Goal: Task Accomplishment & Management: Use online tool/utility

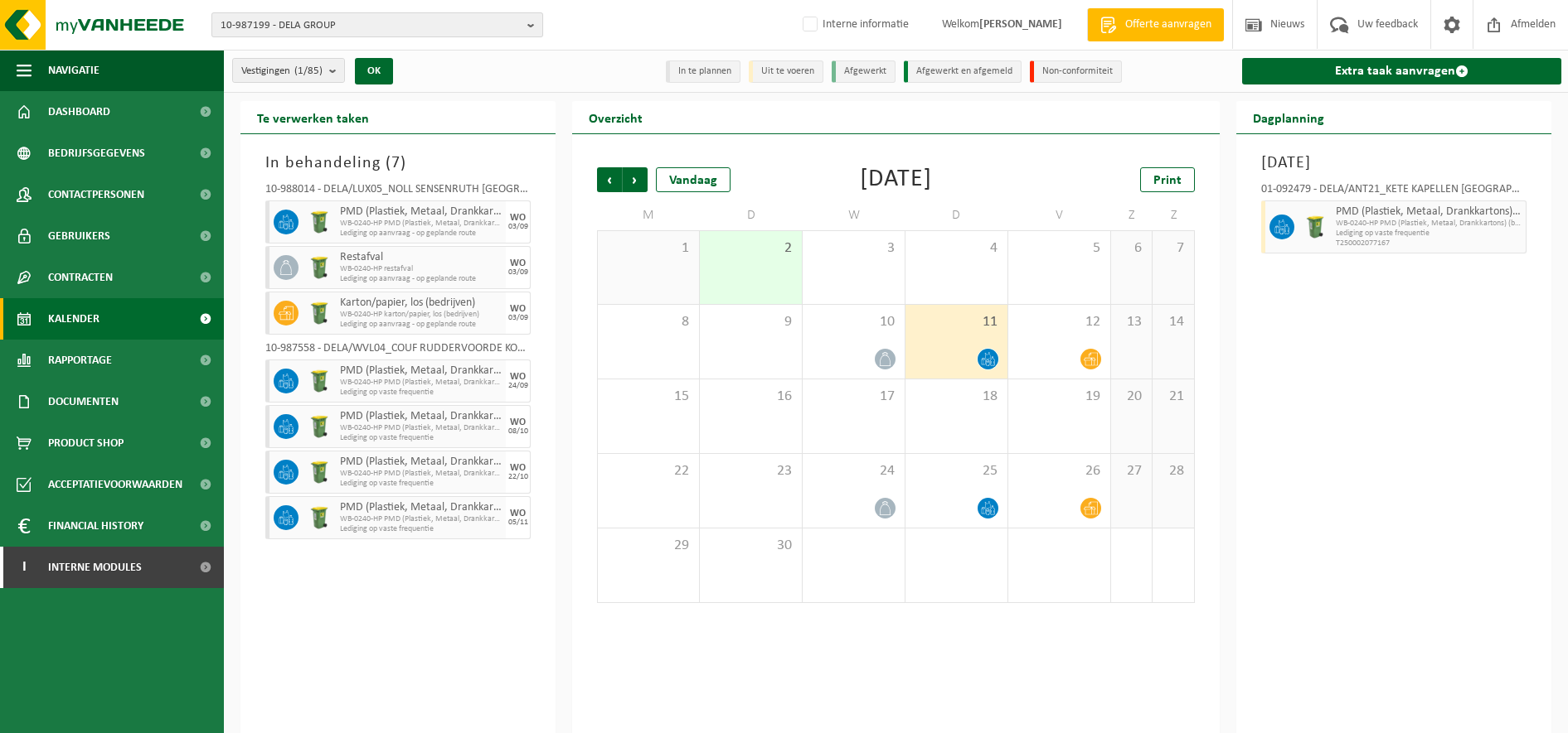
click at [375, 20] on span "10-987199 - DELA GROUP" at bounding box center [370, 25] width 301 height 25
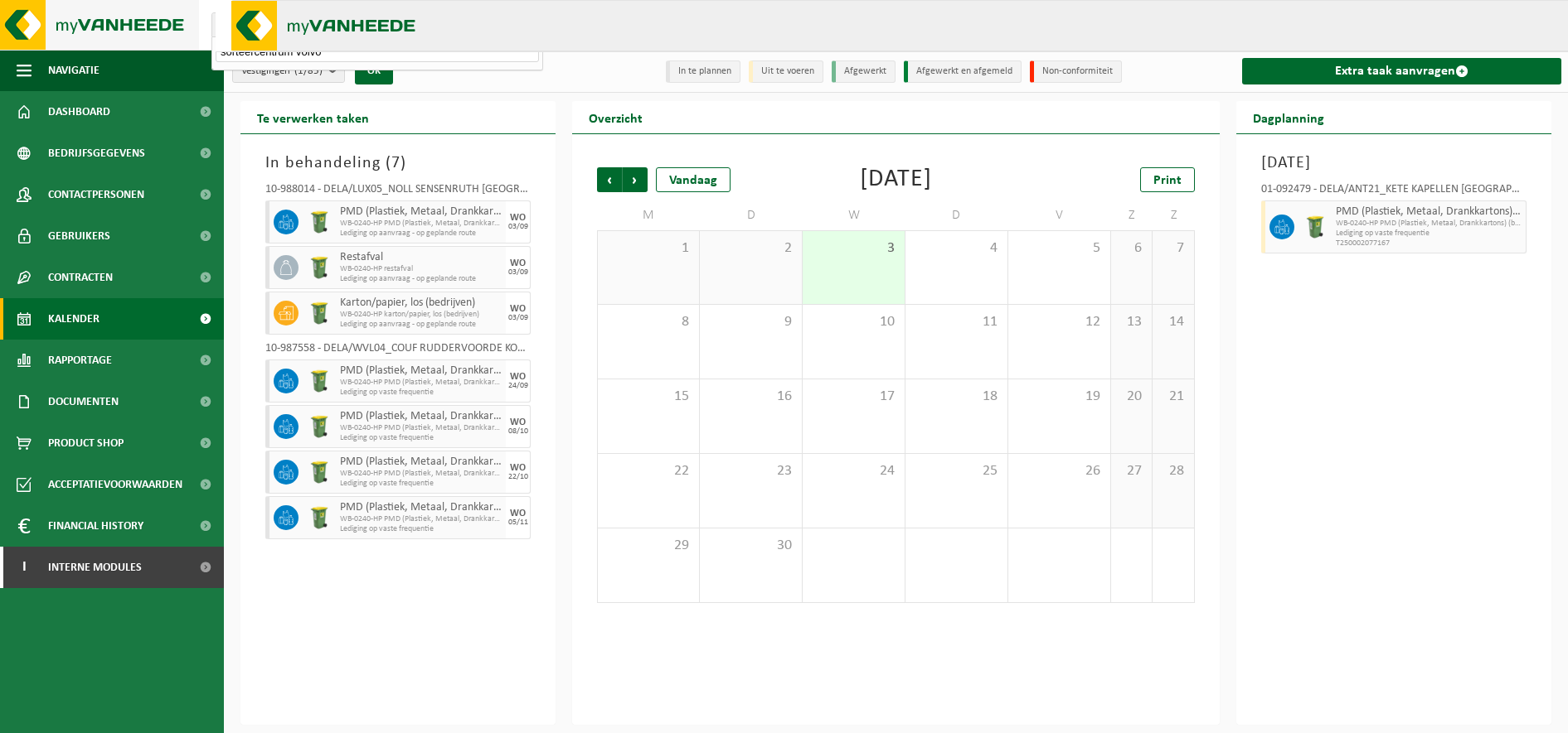
type input "sorteercentrum volvo"
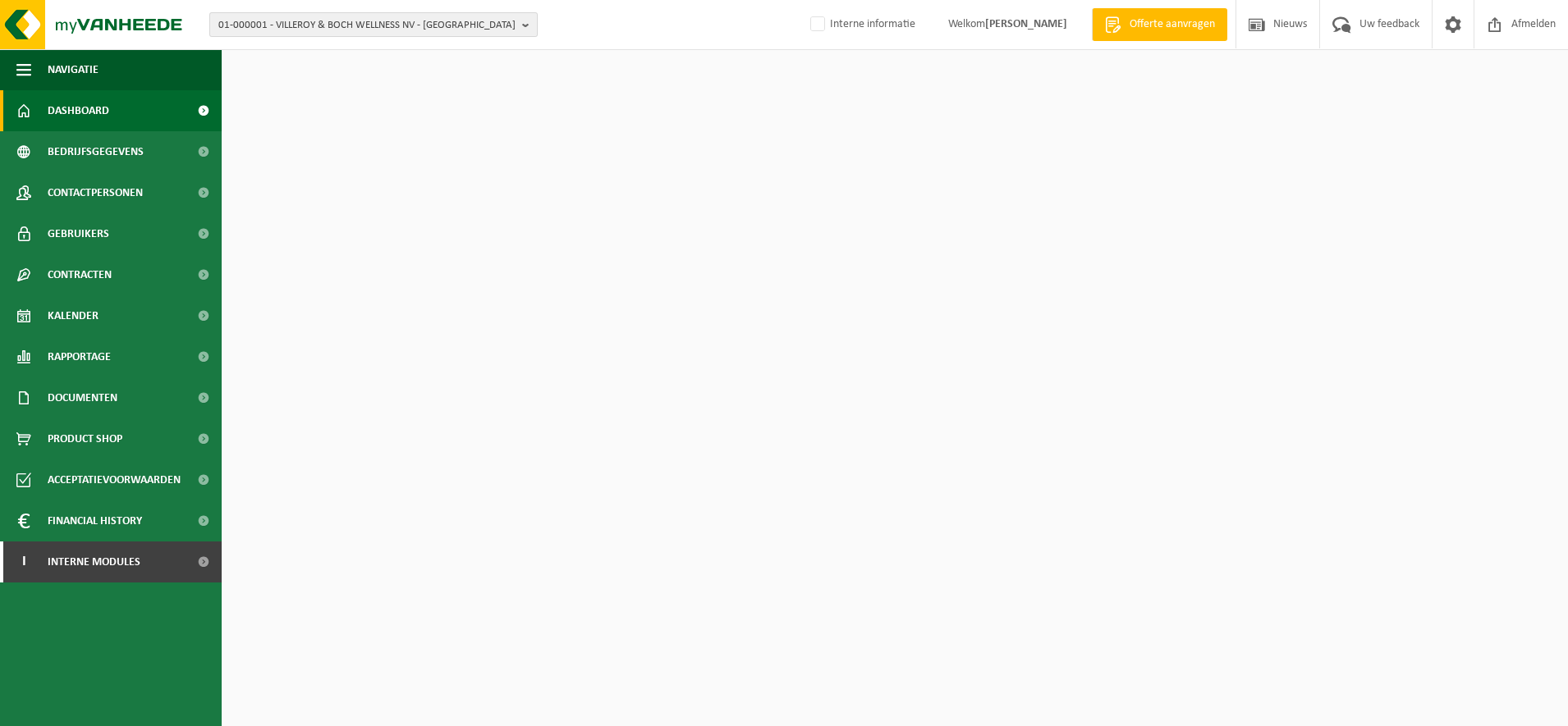
click at [274, 27] on span "01-000001 - VILLEROY & BOCH WELLNESS NV - ROESELARE" at bounding box center [367, 25] width 298 height 25
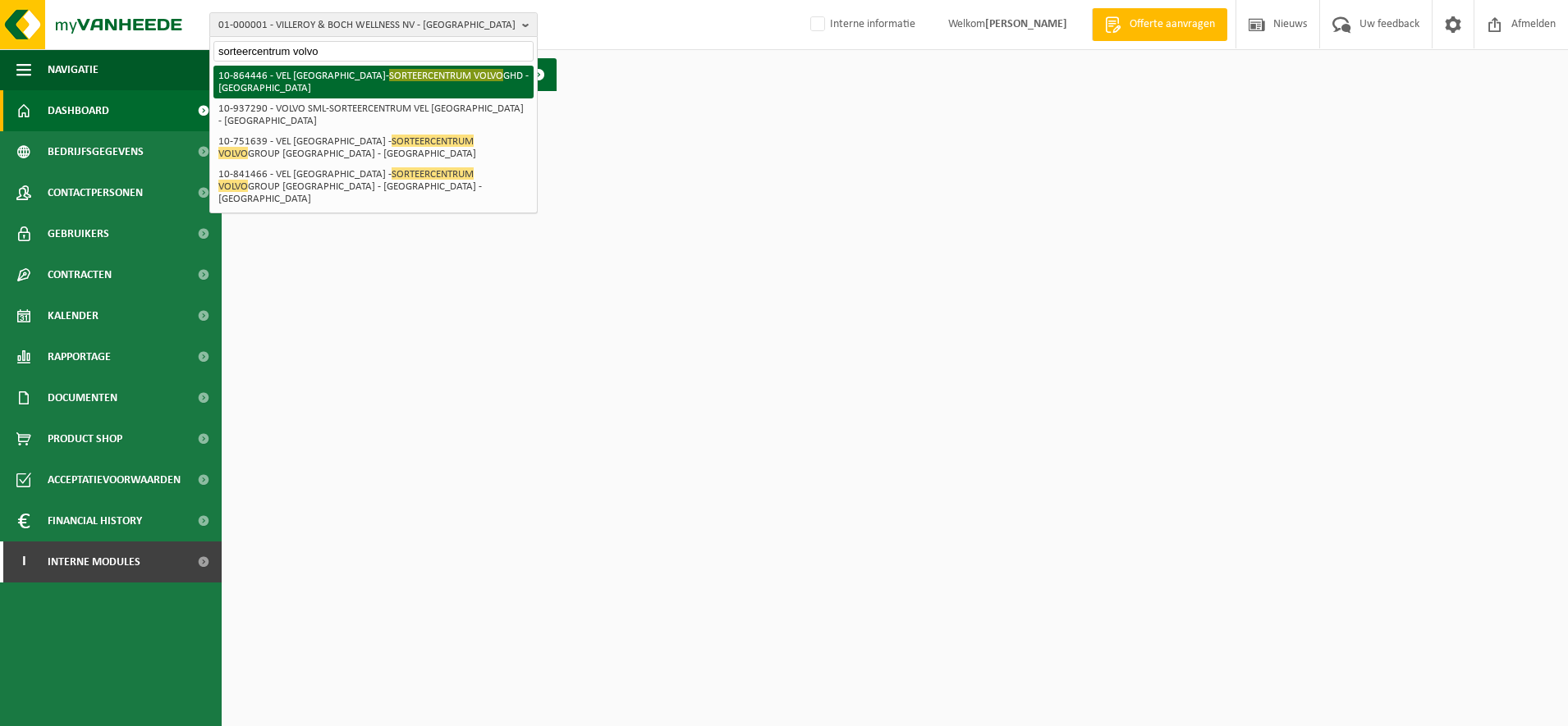
type input "sorteercentrum volvo"
click at [373, 89] on li "10-864446 - VEL ANTWERPEN- SORTEERCENTRUM VOLVO GHD - ANTWERPEN" at bounding box center [373, 82] width 320 height 33
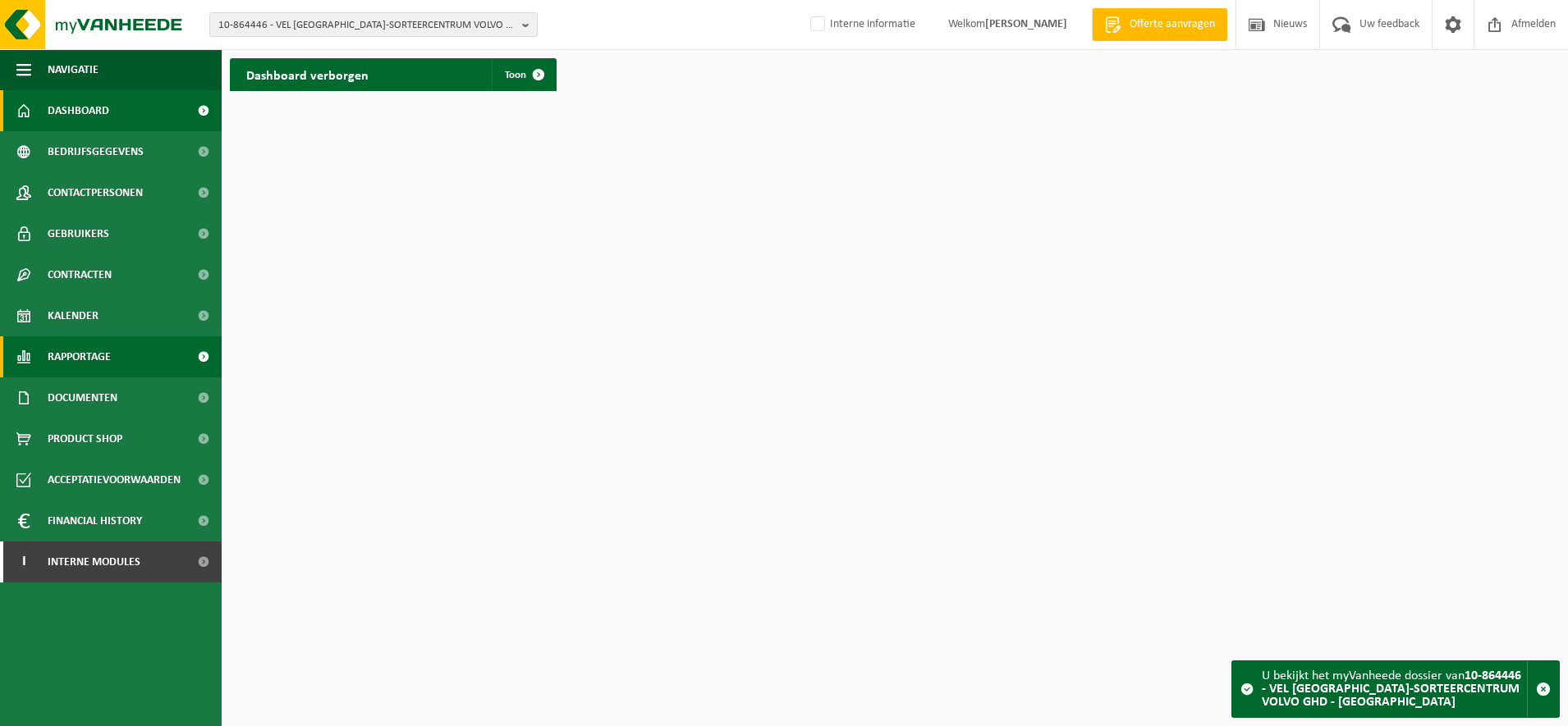
click at [126, 365] on link "Rapportage" at bounding box center [110, 357] width 222 height 41
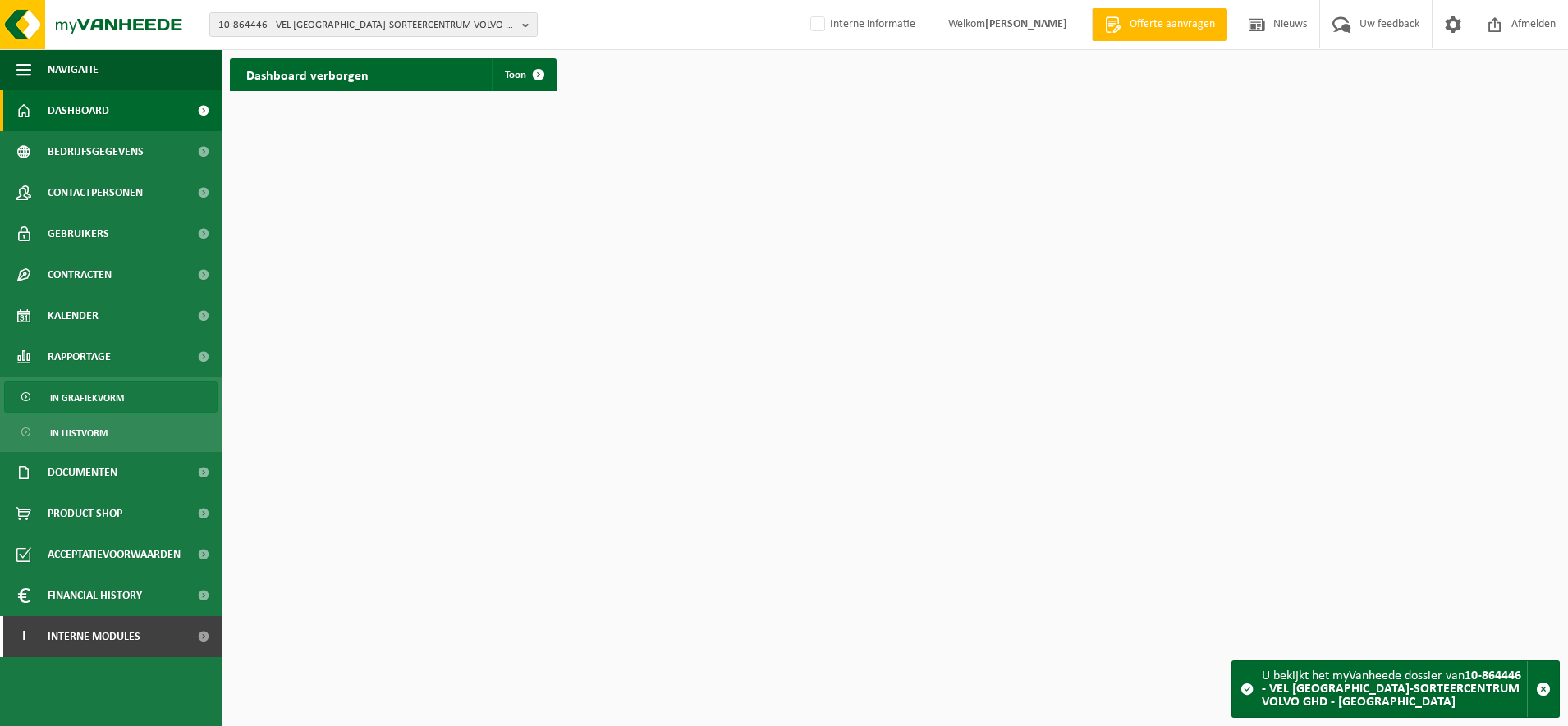
click at [128, 384] on link "In grafiekvorm" at bounding box center [110, 397] width 213 height 31
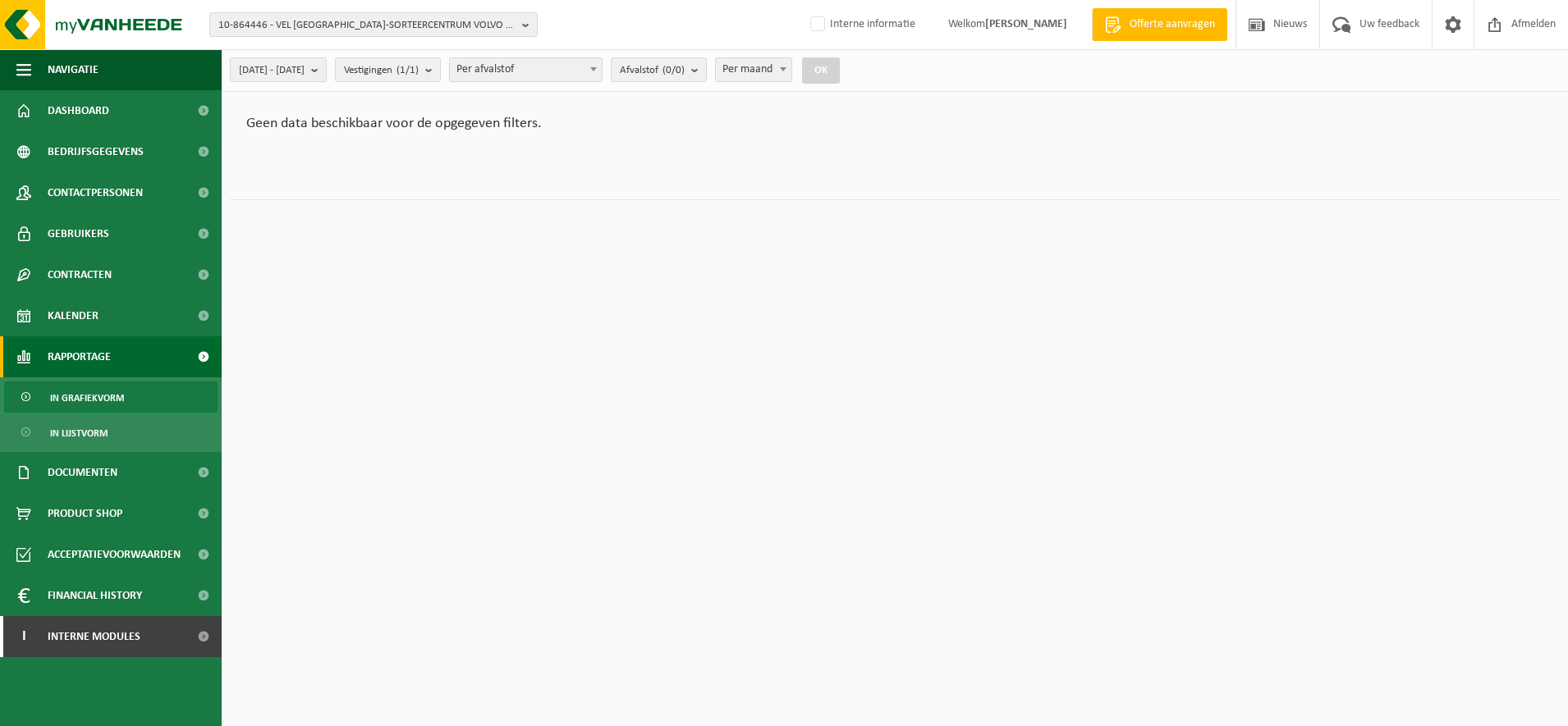
click at [90, 401] on span "In grafiekvorm" at bounding box center [87, 398] width 74 height 31
click at [398, 17] on span "10-864446 - VEL [GEOGRAPHIC_DATA]-SORTEERCENTRUM VOLVO GHD - [GEOGRAPHIC_DATA]" at bounding box center [367, 25] width 298 height 25
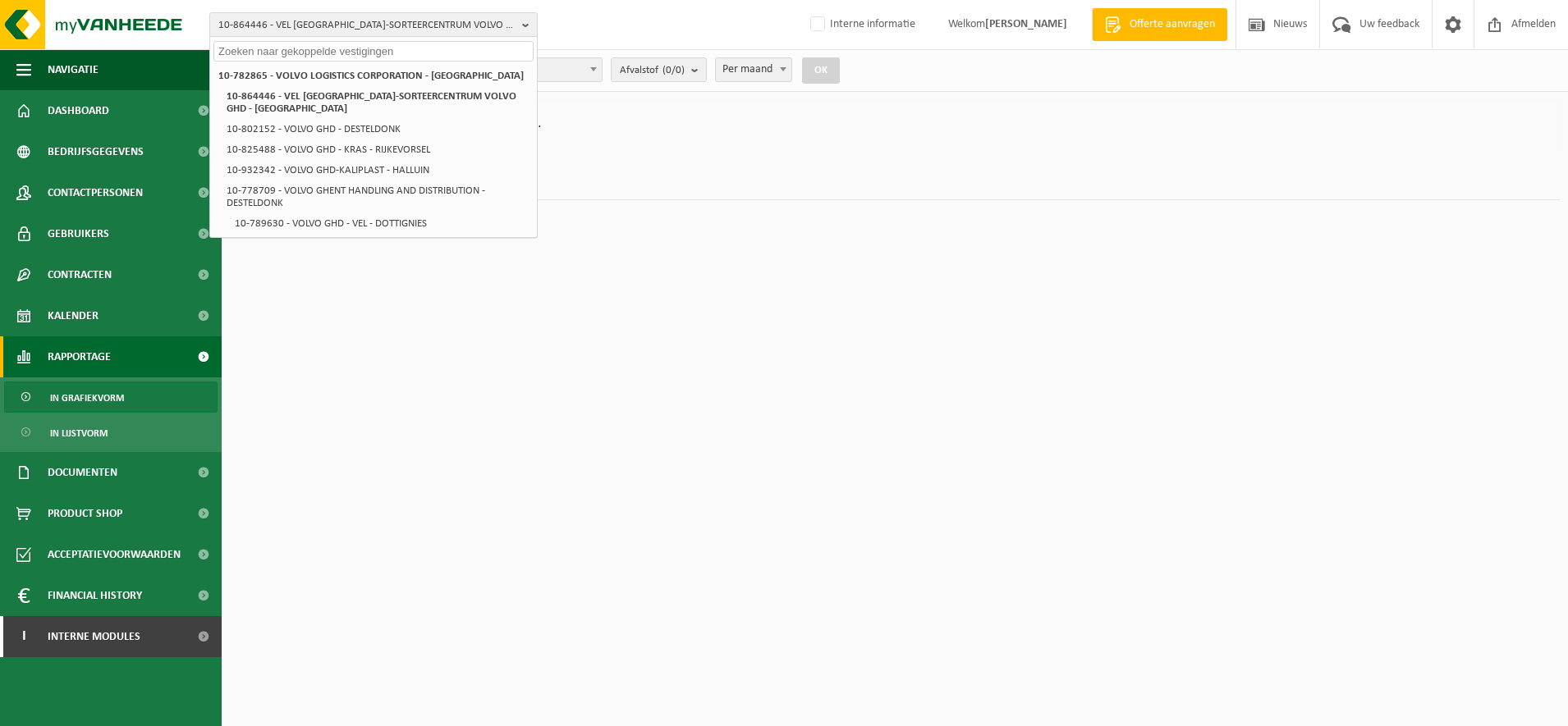
click at [358, 46] on input "text" at bounding box center [373, 52] width 320 height 21
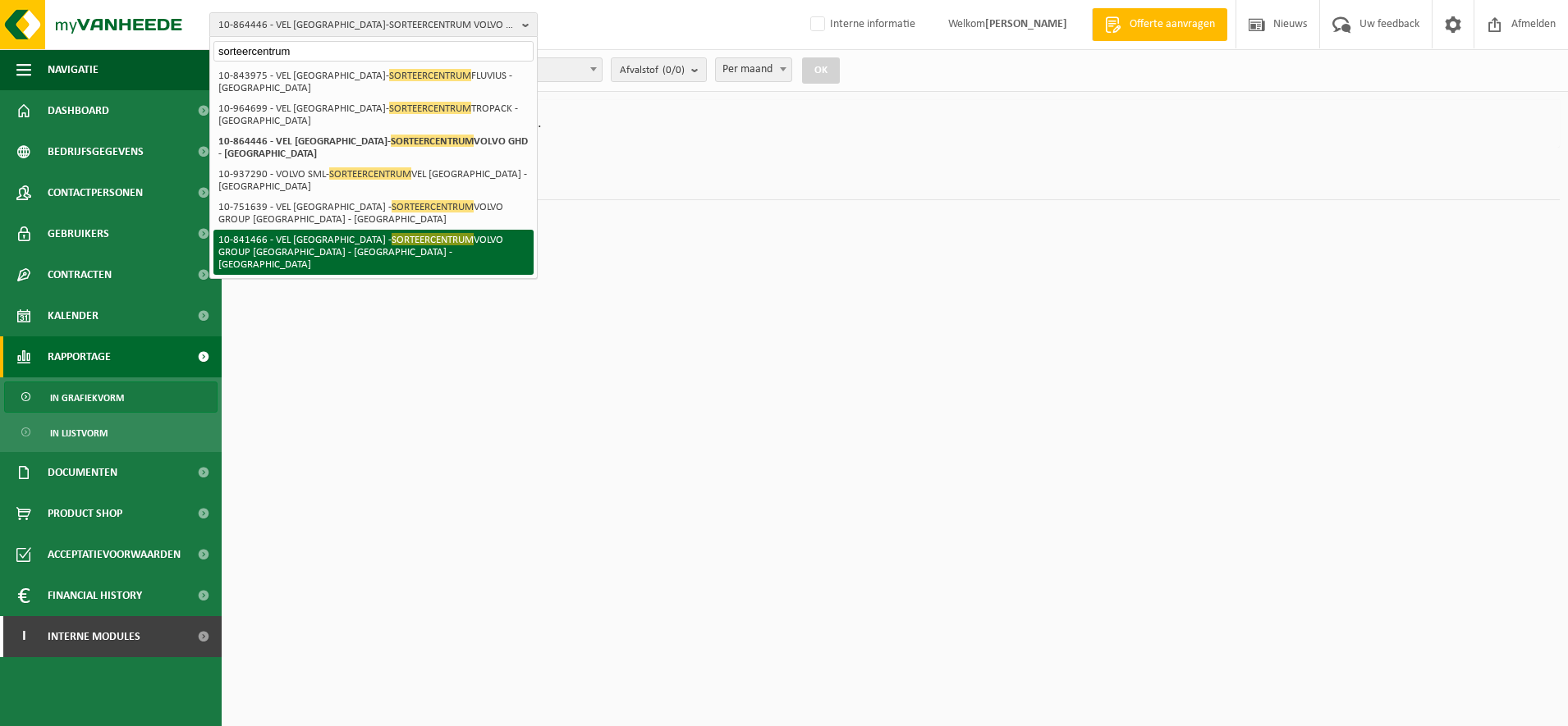
type input "sorteercentrum"
click at [342, 252] on li "10-841466 - VEL ANTWERPEN - SORTEERCENTRUM VOLVO GROUP BELGIUM - NCG - ANTWERPEN" at bounding box center [373, 253] width 320 height 45
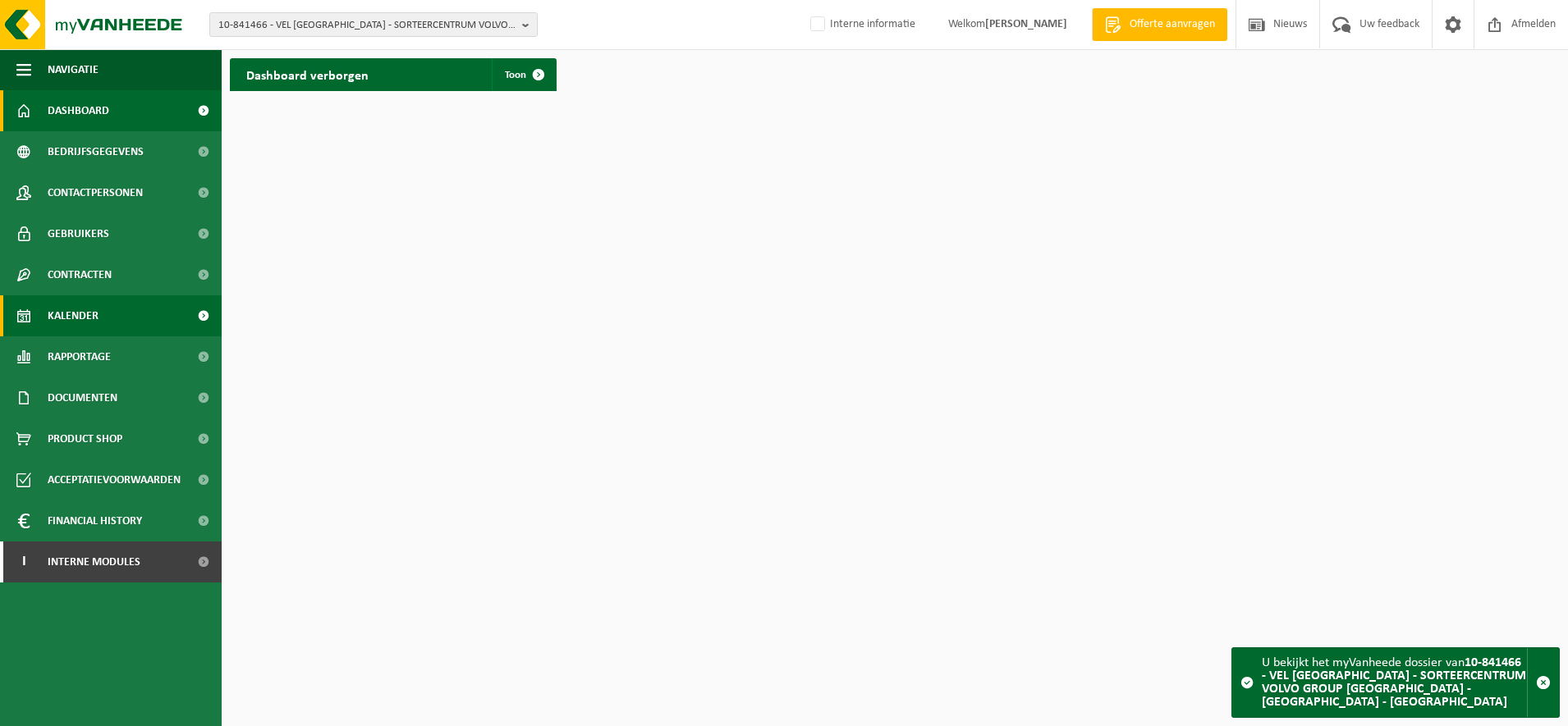
click at [110, 319] on link "Kalender" at bounding box center [110, 316] width 222 height 41
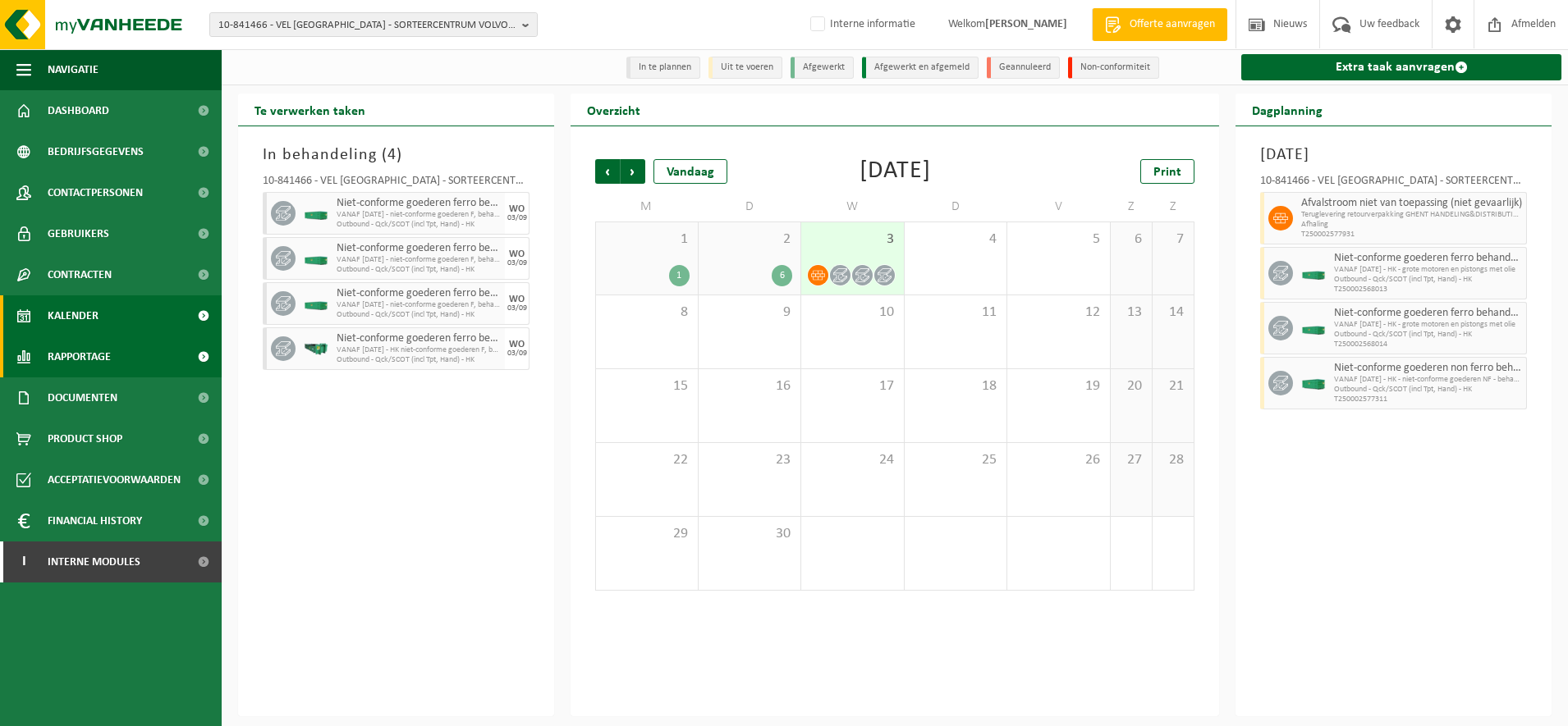
click at [95, 373] on span "Rapportage" at bounding box center [78, 357] width 63 height 41
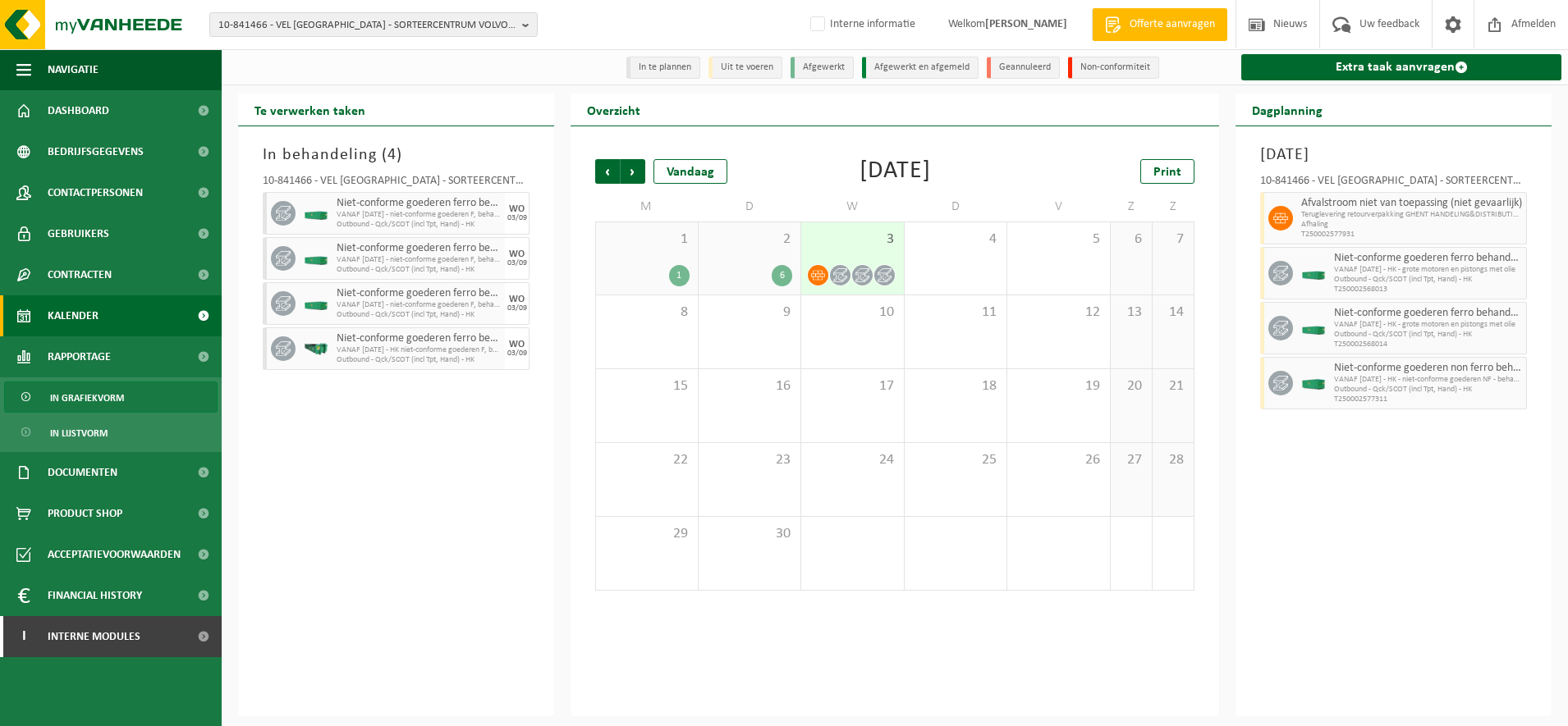
click at [94, 401] on span "In grafiekvorm" at bounding box center [87, 398] width 74 height 31
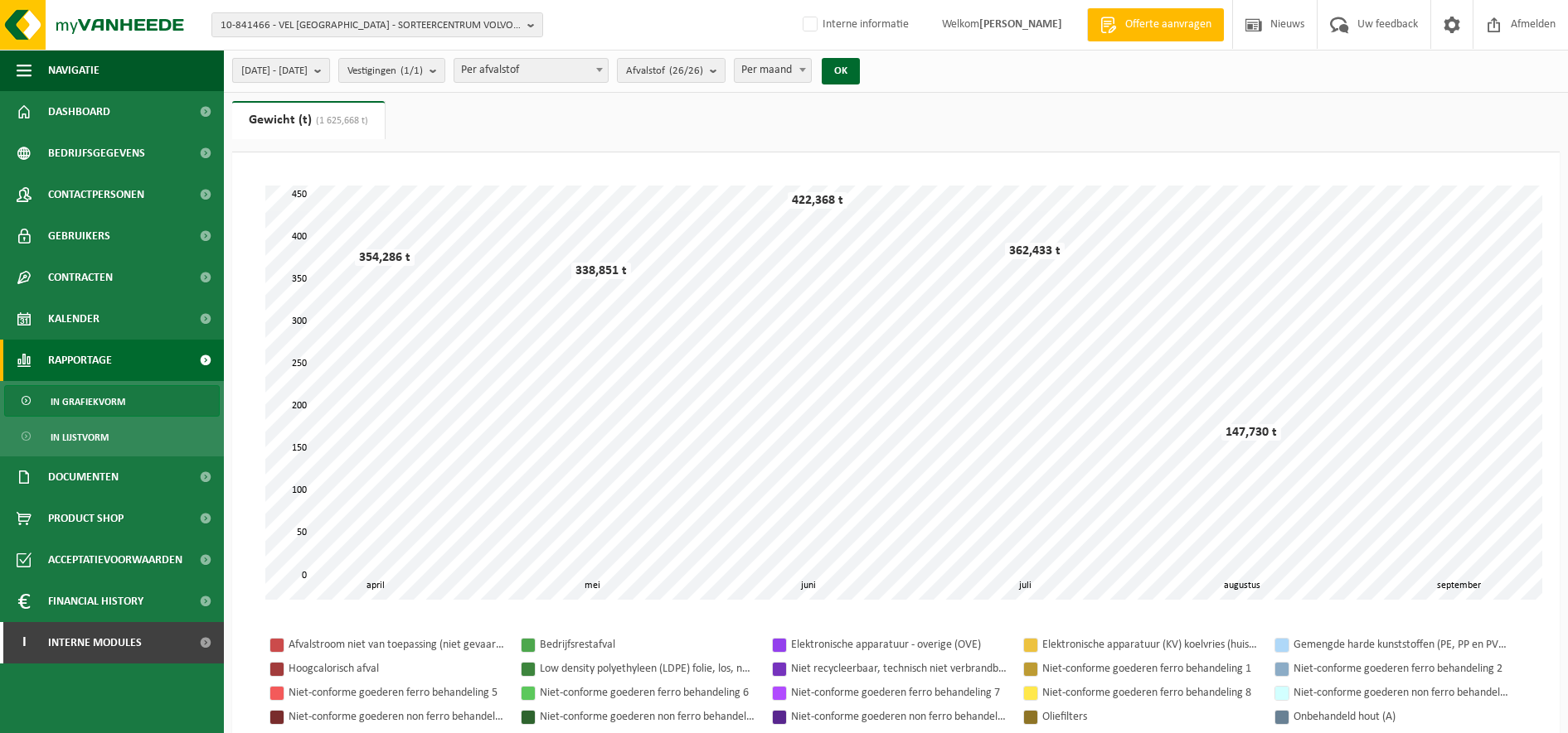
click at [308, 76] on span "[DATE] - [DATE]" at bounding box center [274, 71] width 66 height 25
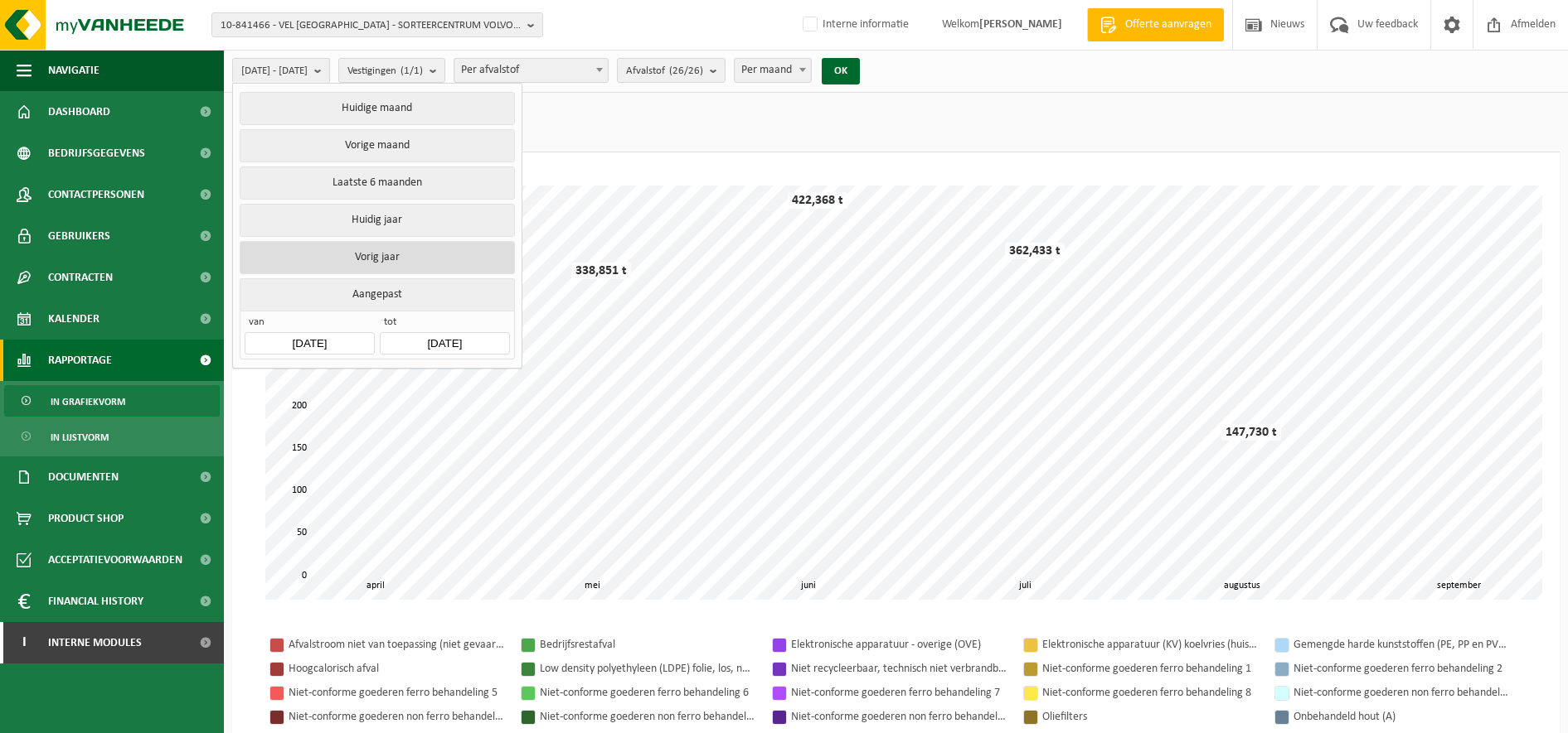
click at [351, 250] on button "Vorig jaar" at bounding box center [376, 258] width 274 height 33
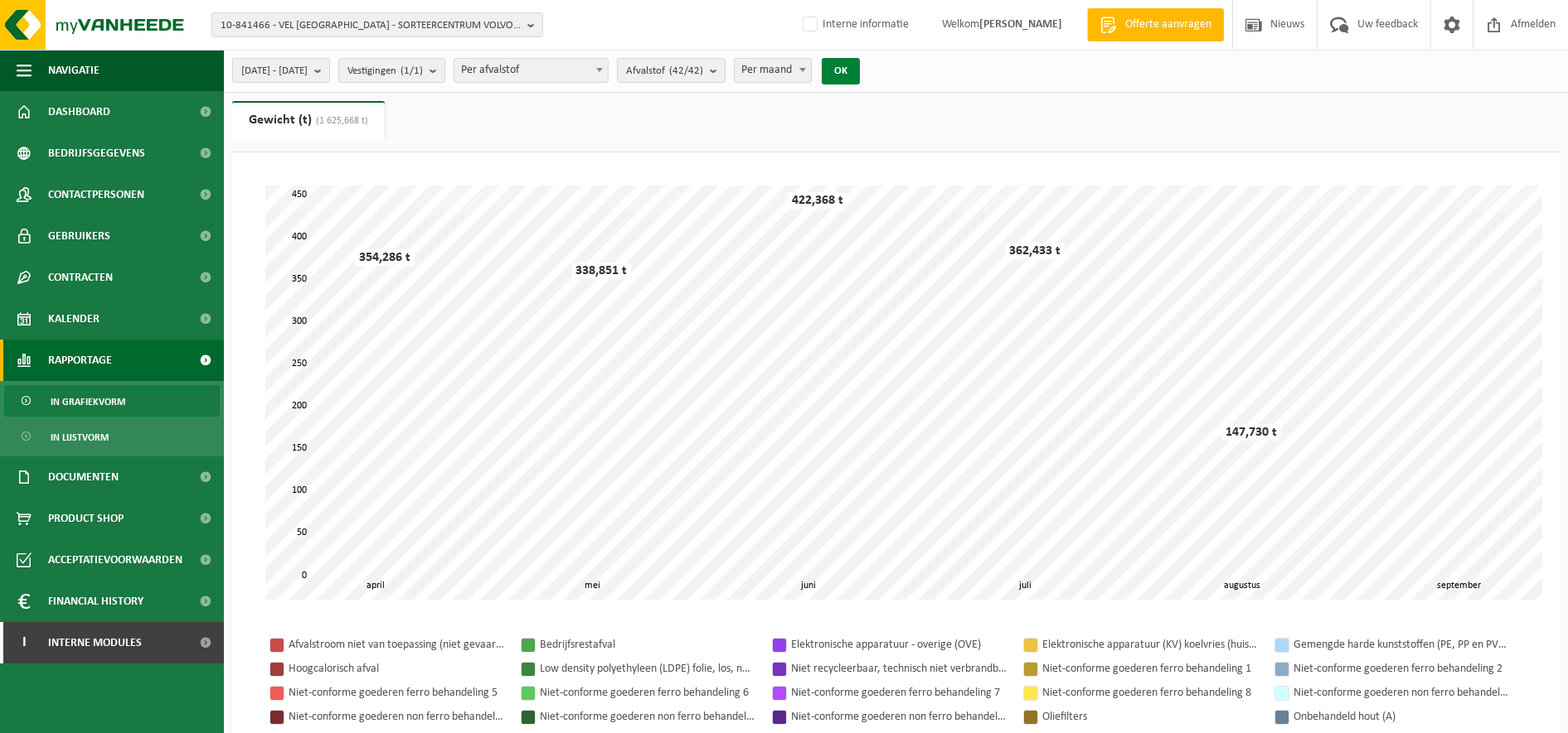
click at [860, 64] on button "OK" at bounding box center [841, 71] width 38 height 26
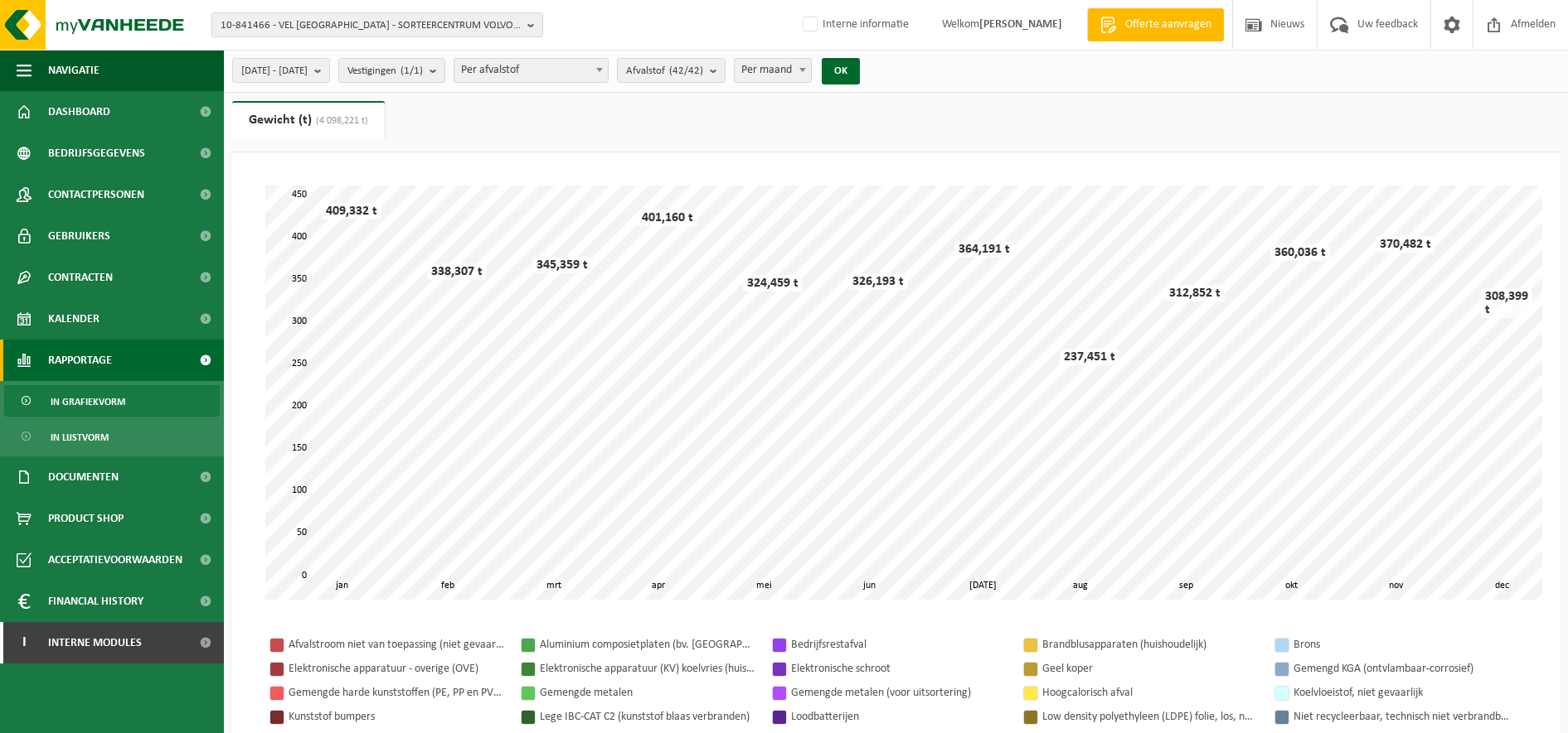
click at [811, 68] on span at bounding box center [802, 70] width 17 height 22
select select "3"
click at [703, 77] on span "Afvalstof (42/42)" at bounding box center [665, 71] width 78 height 25
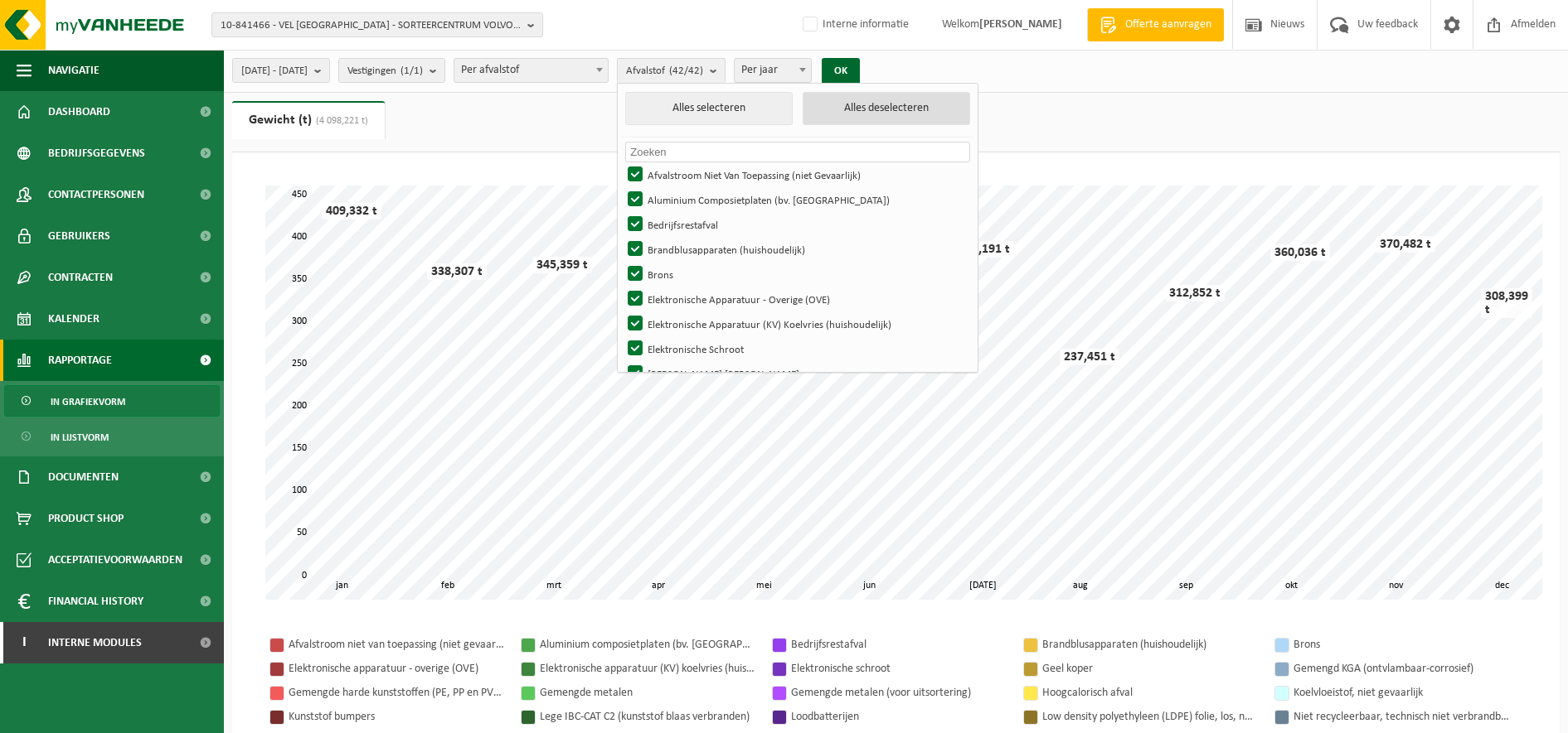
click at [908, 112] on button "Alles deselecteren" at bounding box center [886, 109] width 167 height 33
checkbox input "false"
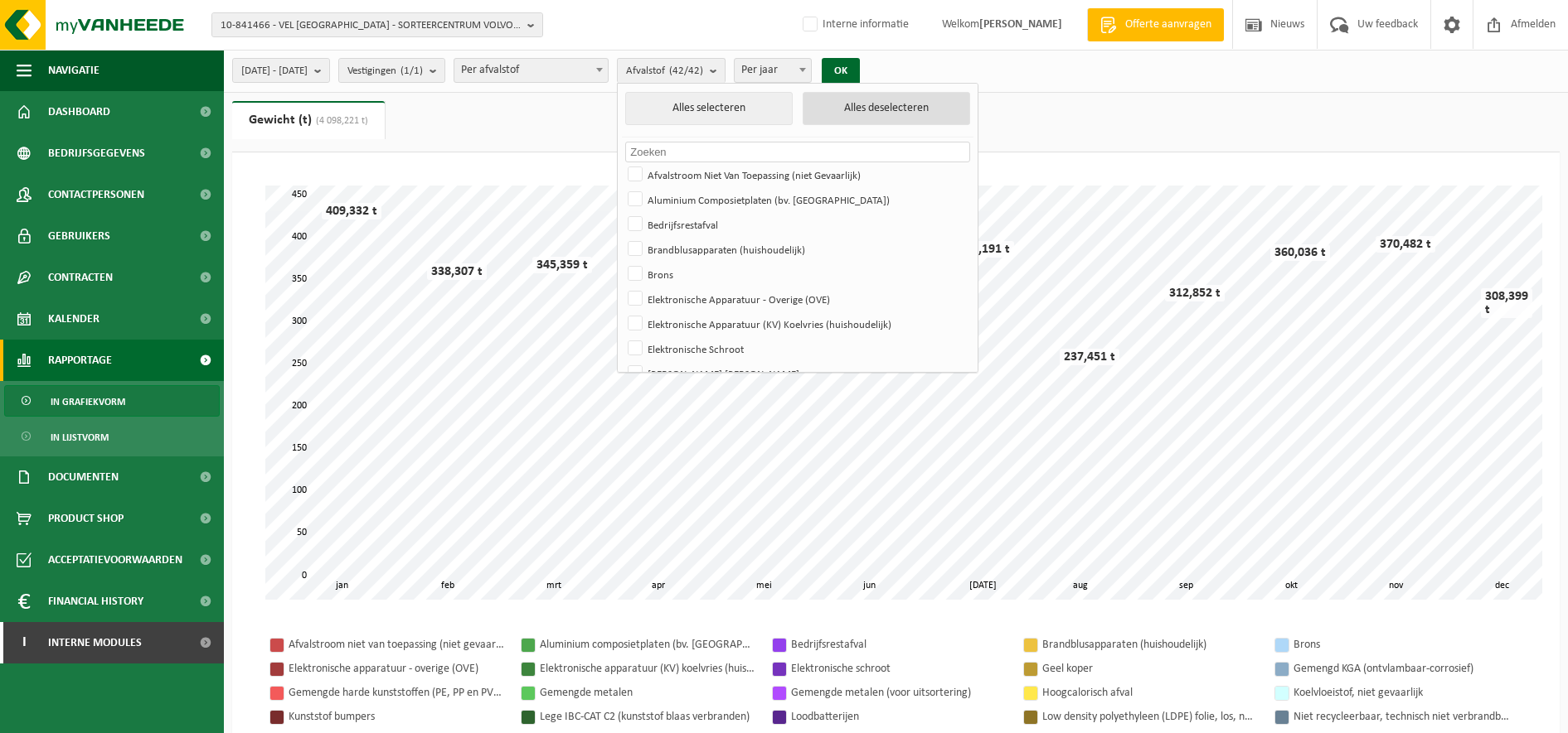
checkbox input "false"
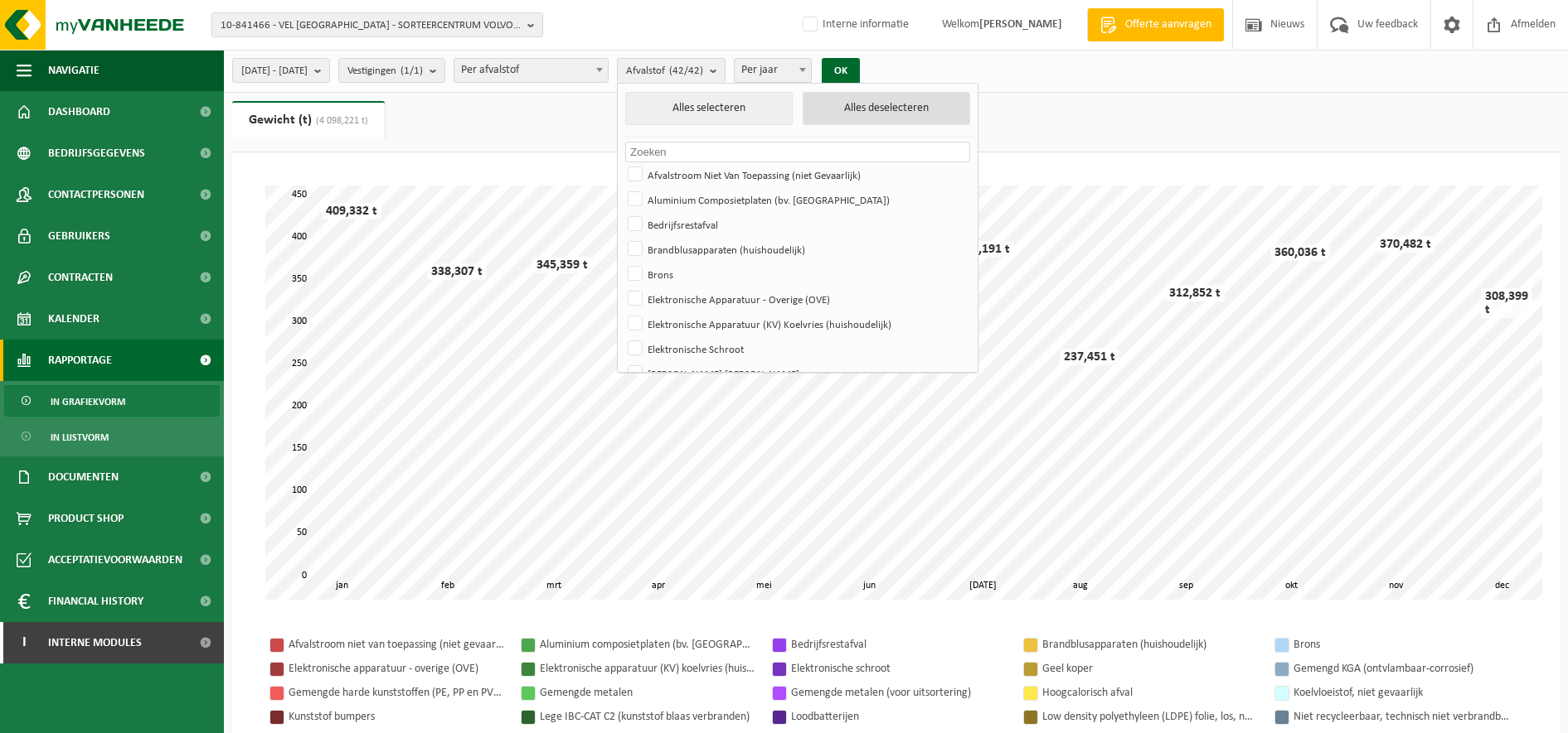
checkbox input "false"
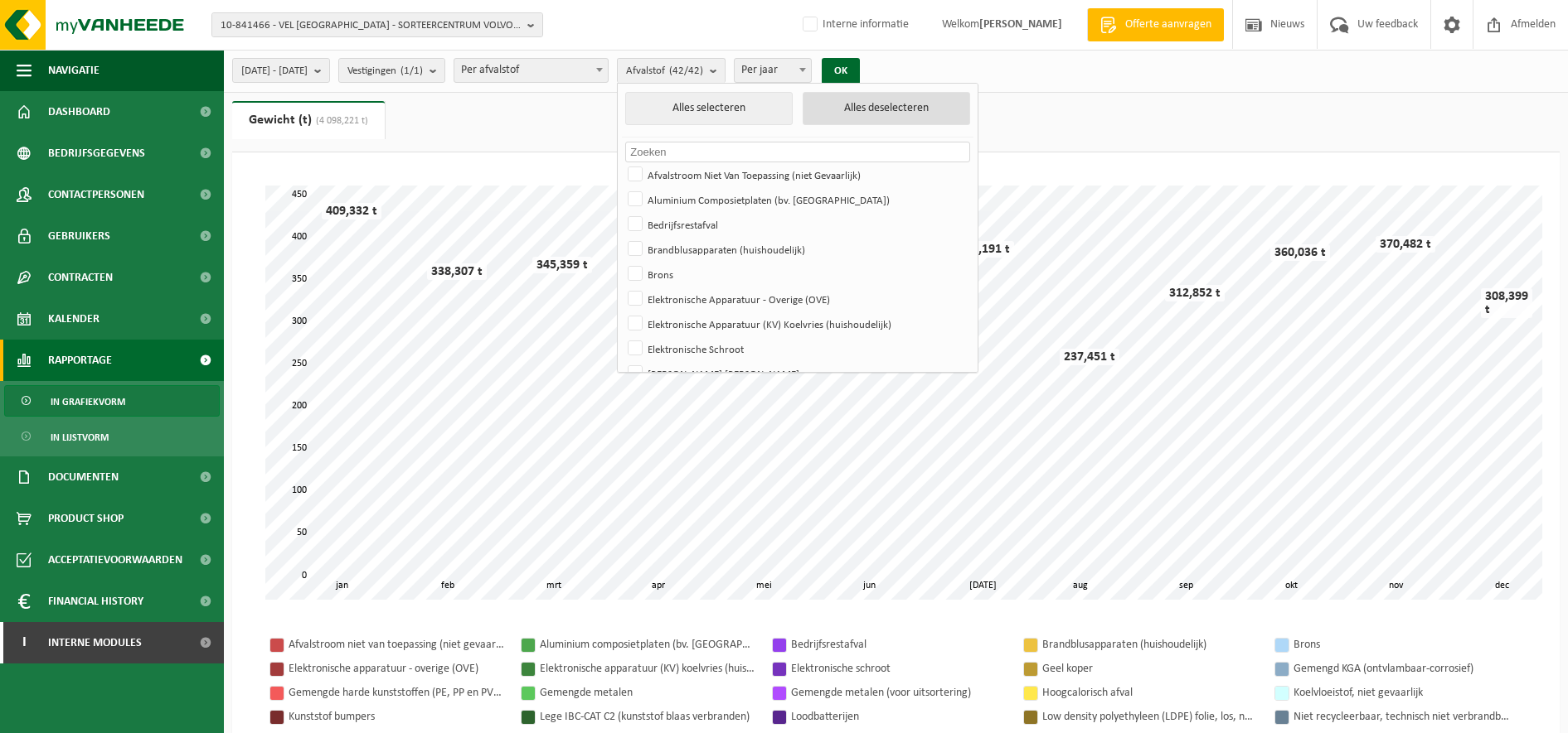
checkbox input "false"
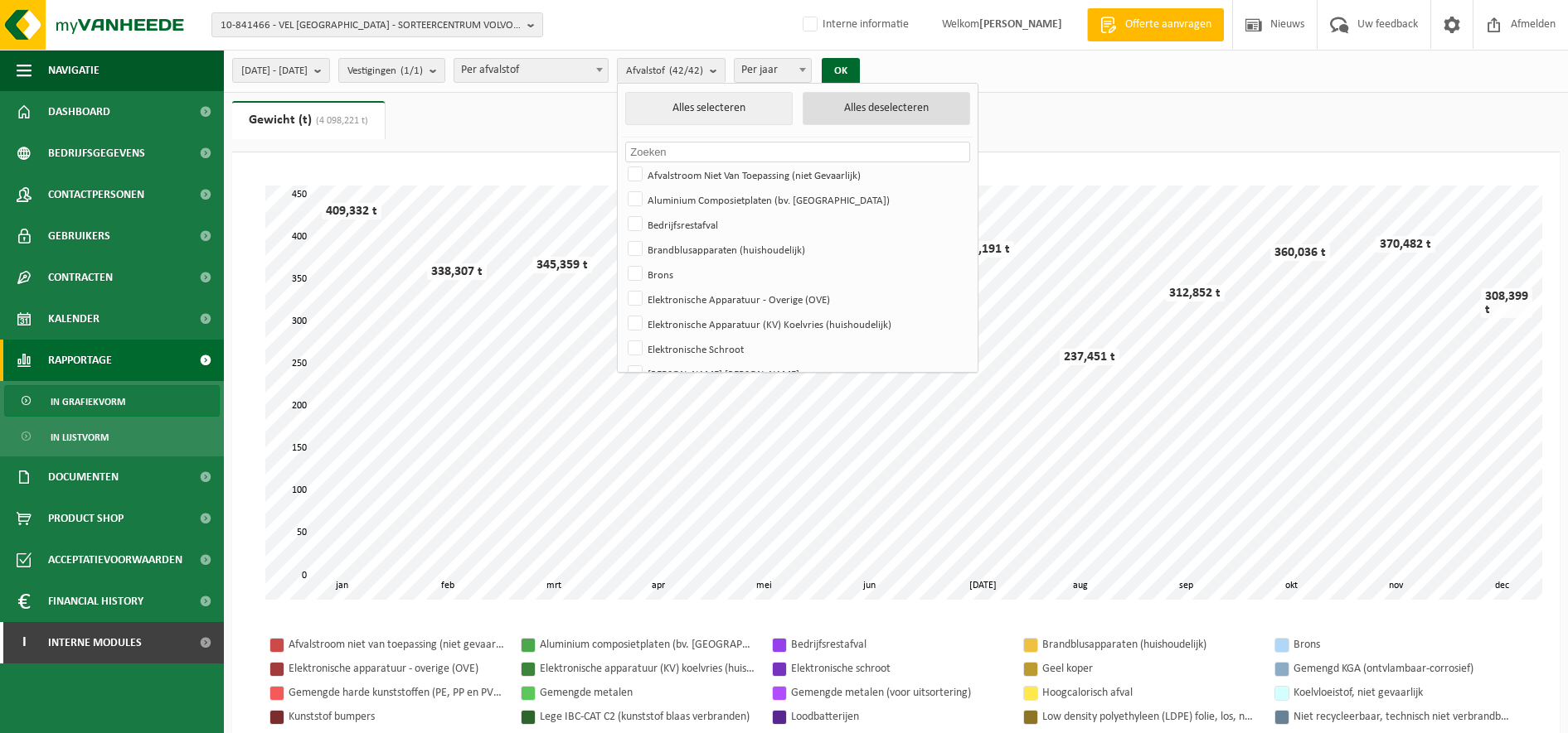
checkbox input "false"
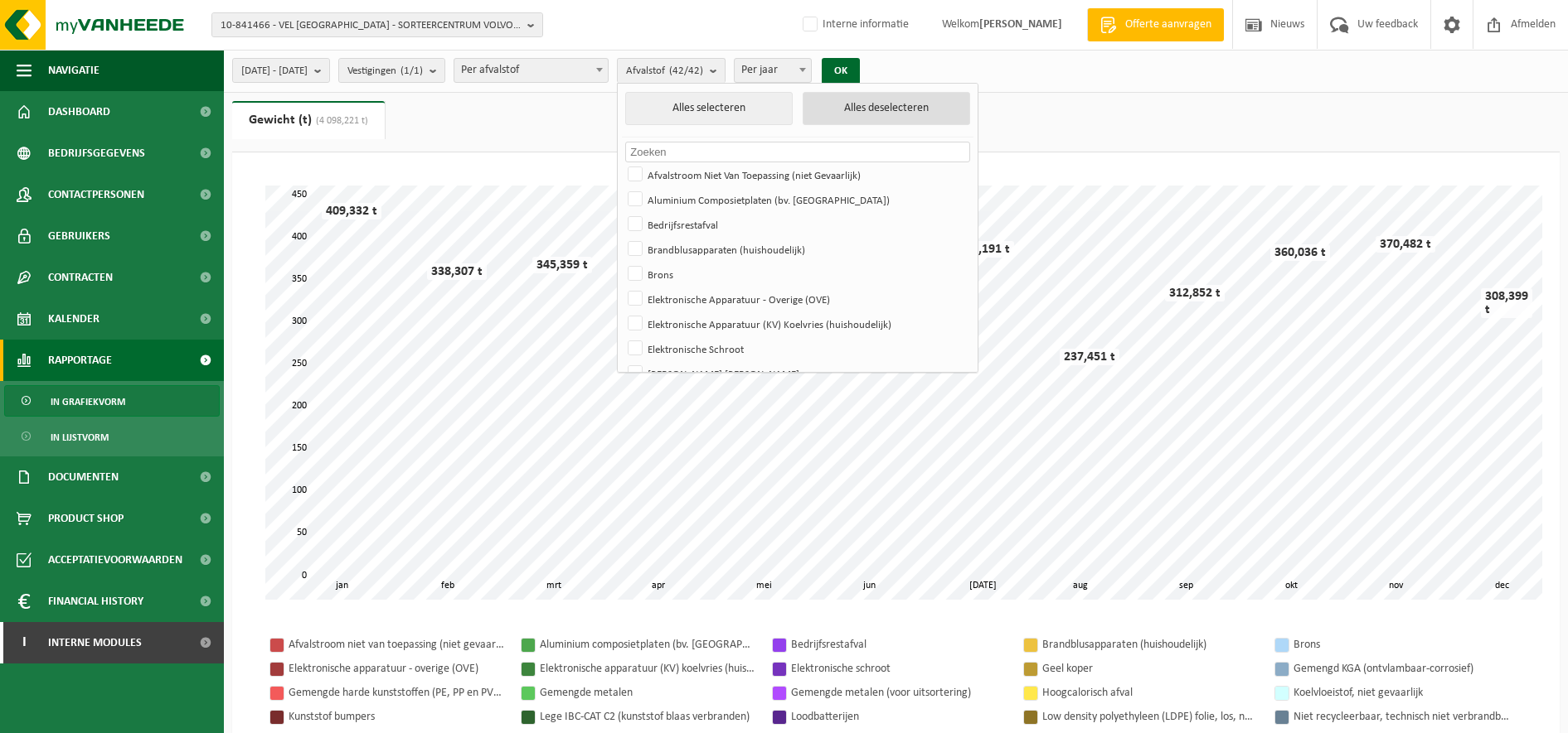
checkbox input "false"
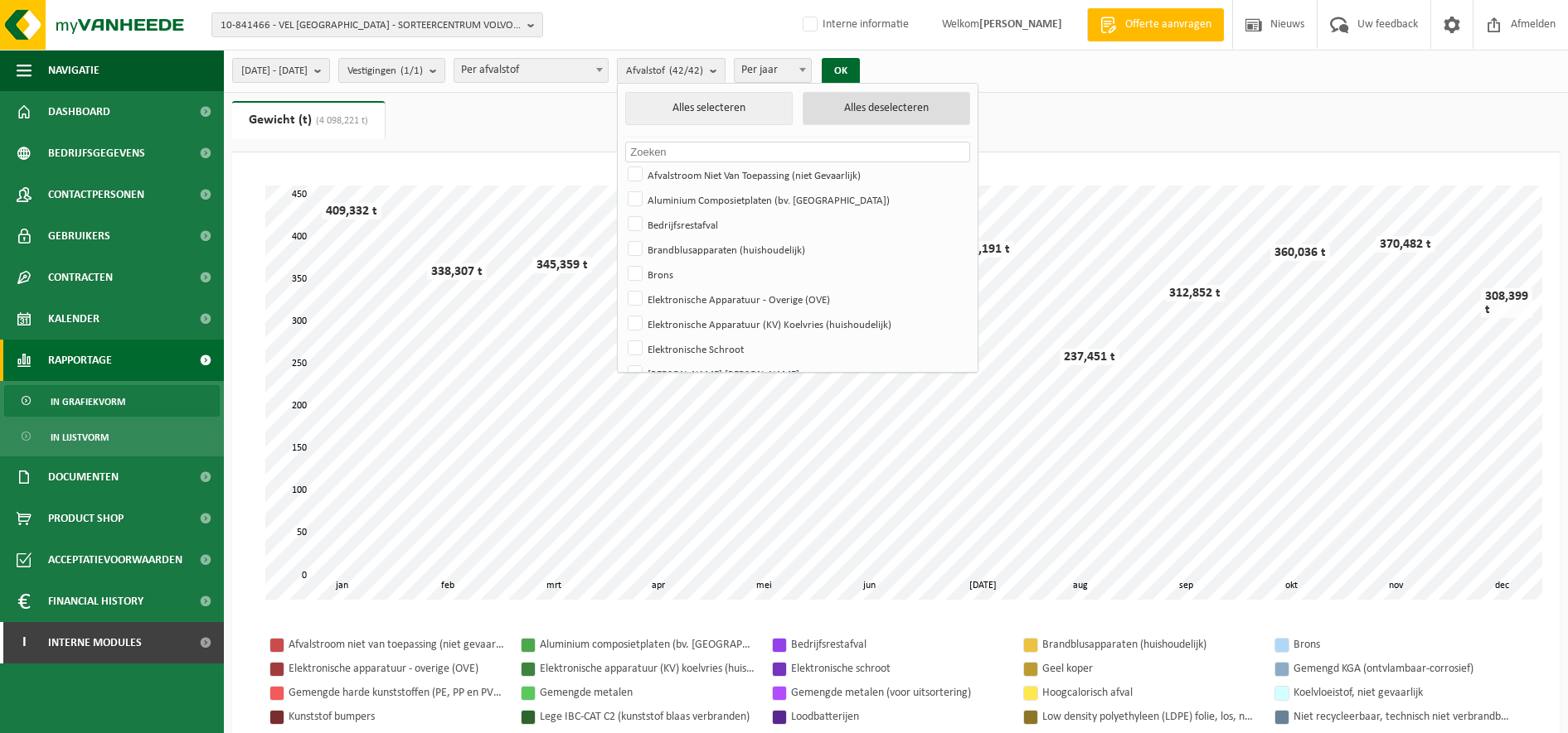
checkbox input "false"
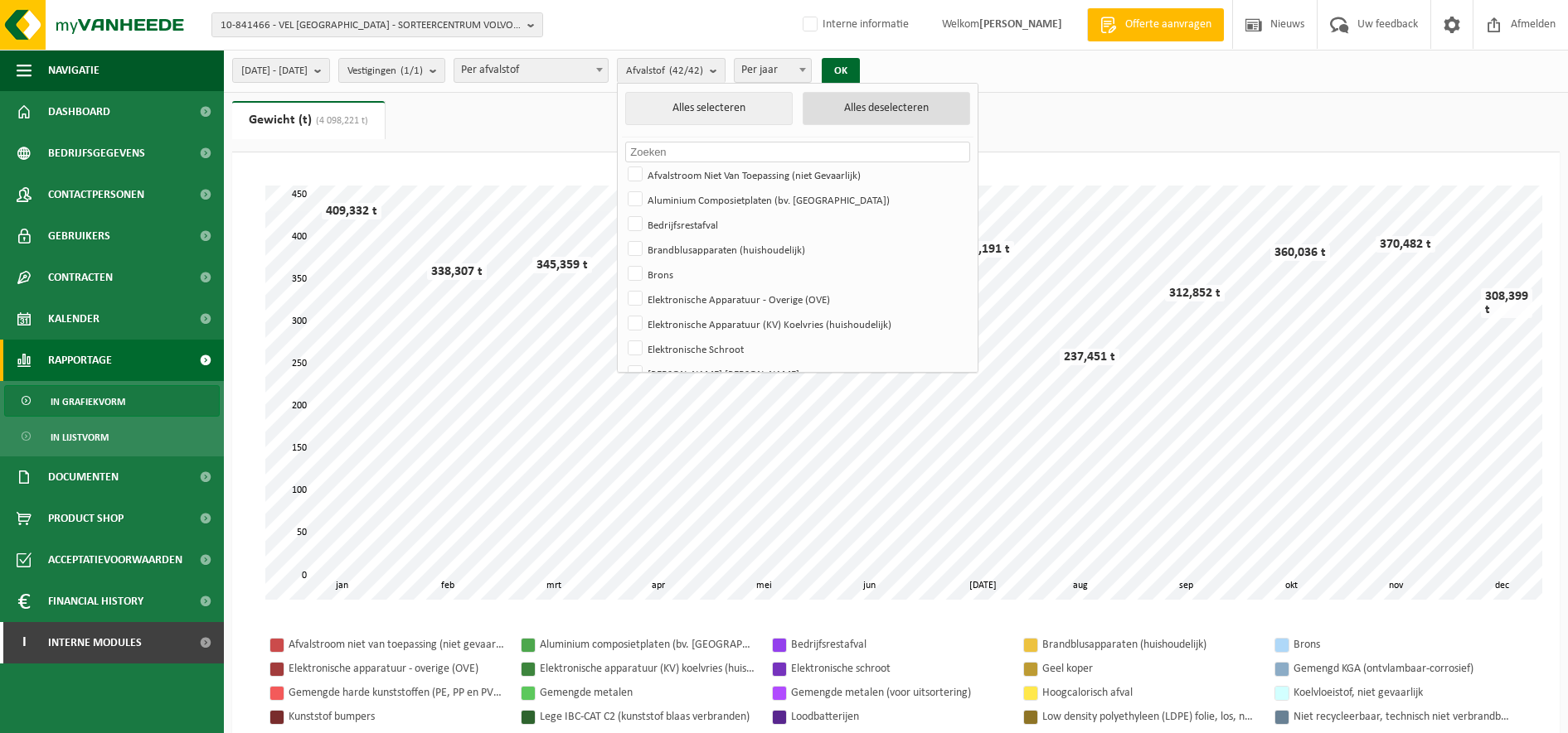
checkbox input "false"
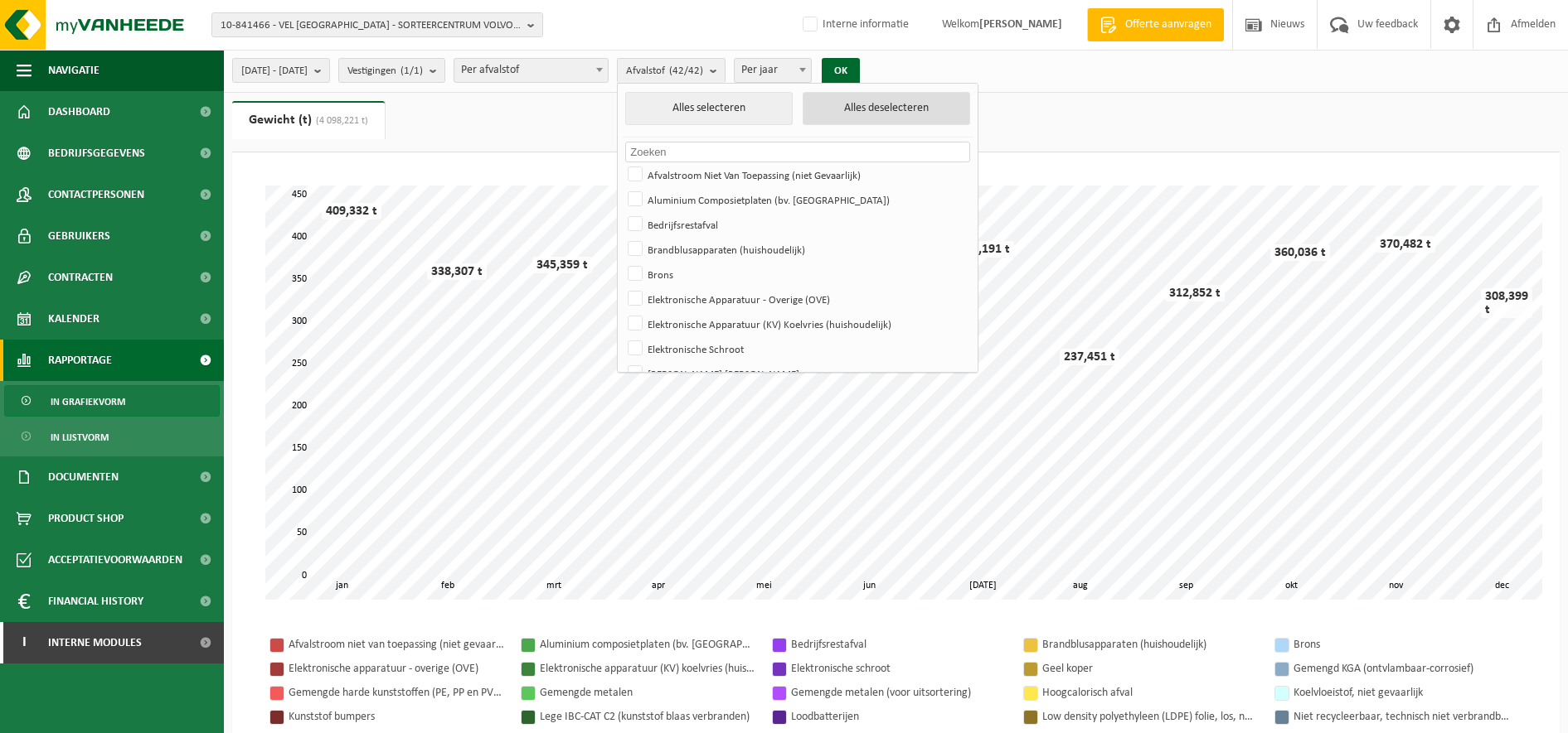
checkbox input "false"
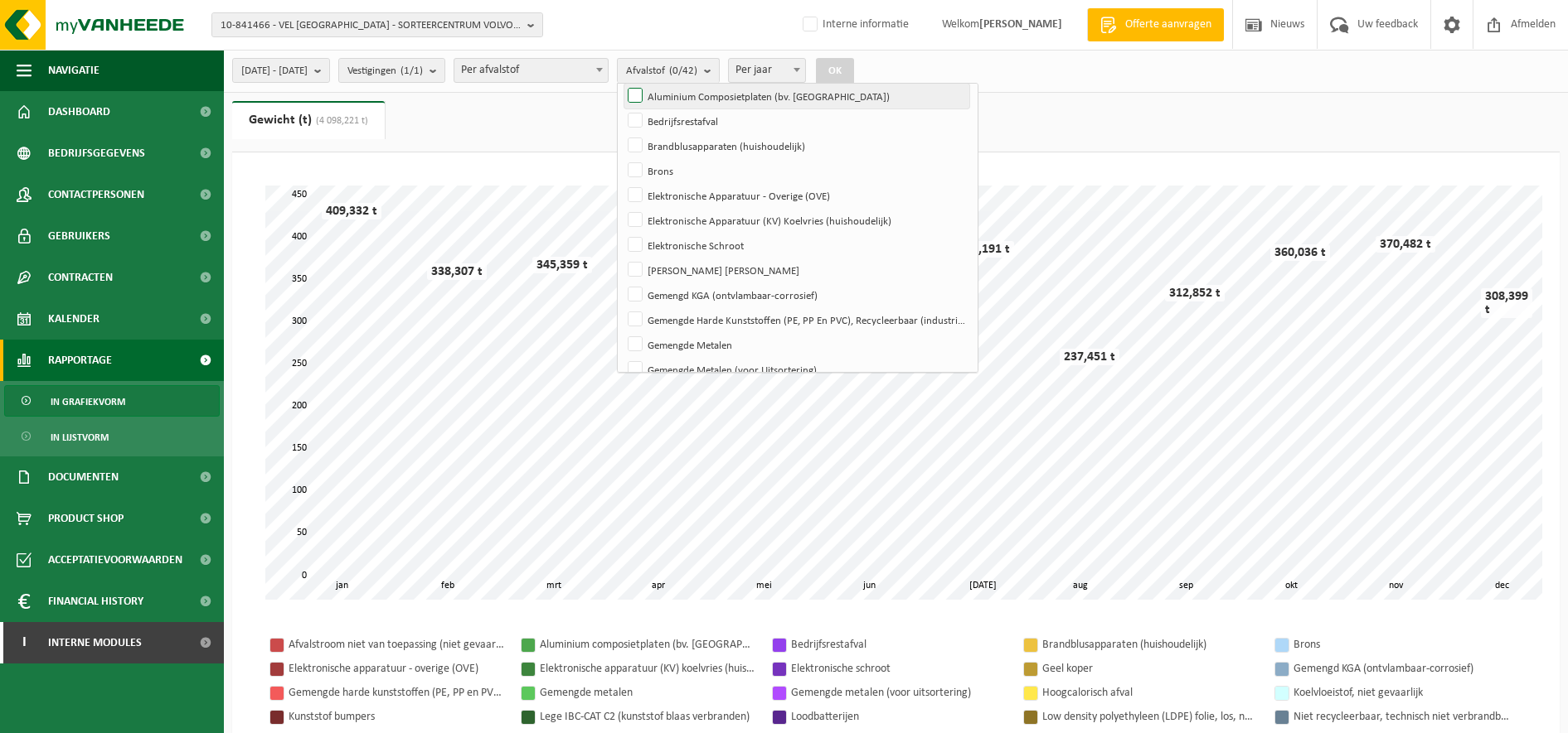
scroll to position [207, 0]
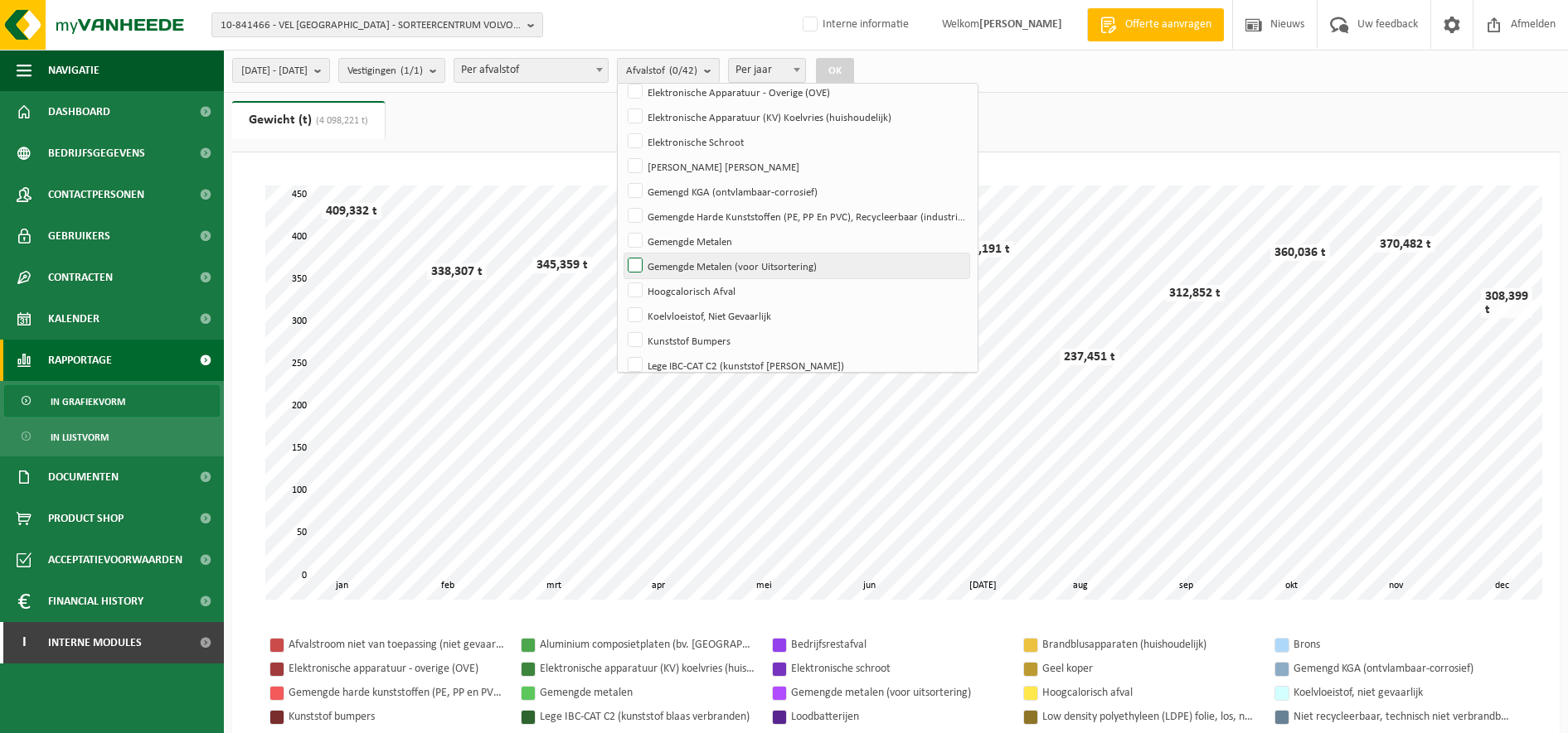
click at [847, 266] on label "Gemengde Metalen (voor Uitsortering)" at bounding box center [797, 266] width 345 height 25
click at [622, 253] on input "Gemengde Metalen (voor Uitsortering)" at bounding box center [621, 252] width 1 height 1
checkbox input "true"
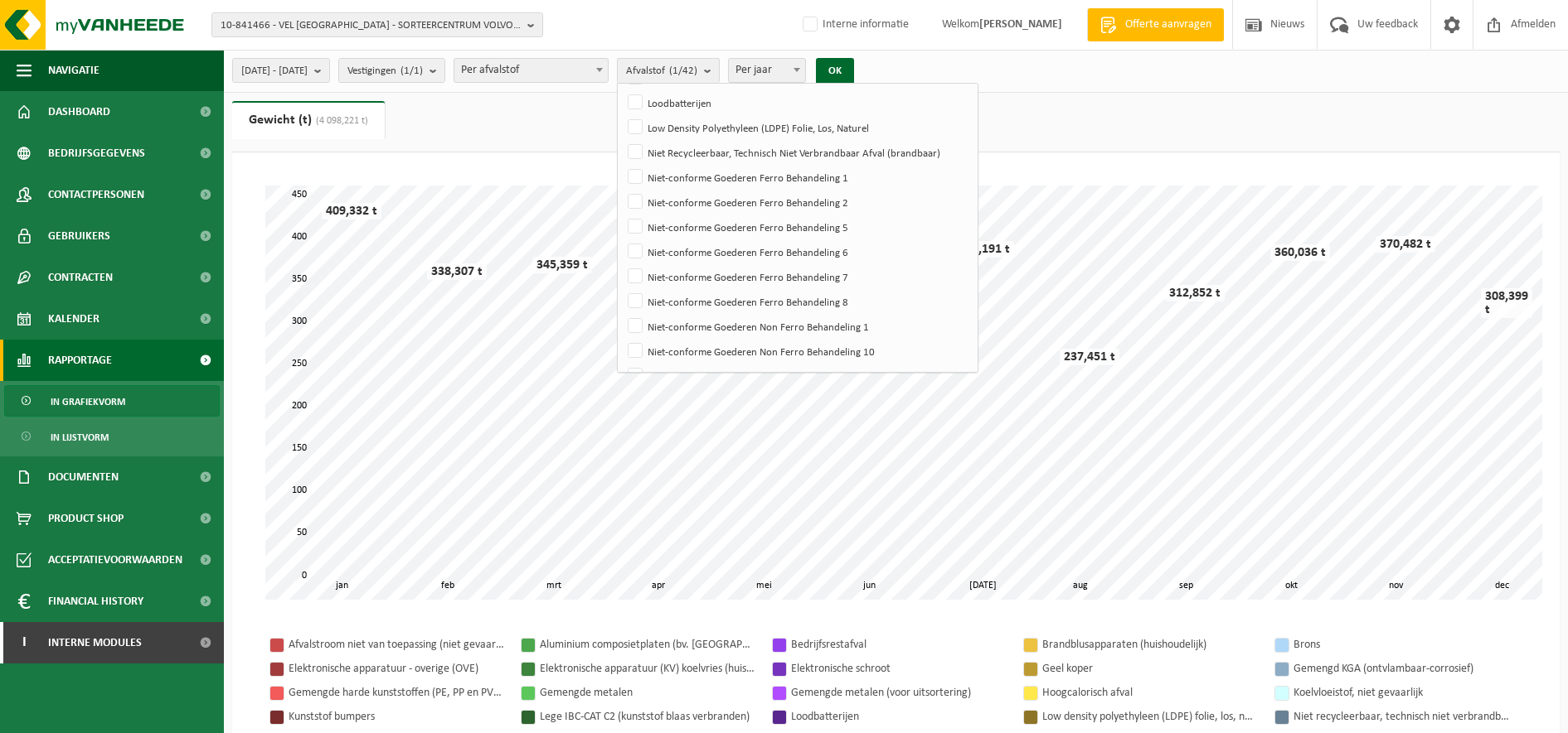
scroll to position [518, 0]
click at [834, 181] on label "Niet-conforme Goederen Ferro Behandeling 2" at bounding box center [797, 178] width 345 height 25
click at [622, 166] on input "Niet-conforme Goederen Ferro Behandeling 2" at bounding box center [621, 165] width 1 height 1
checkbox input "true"
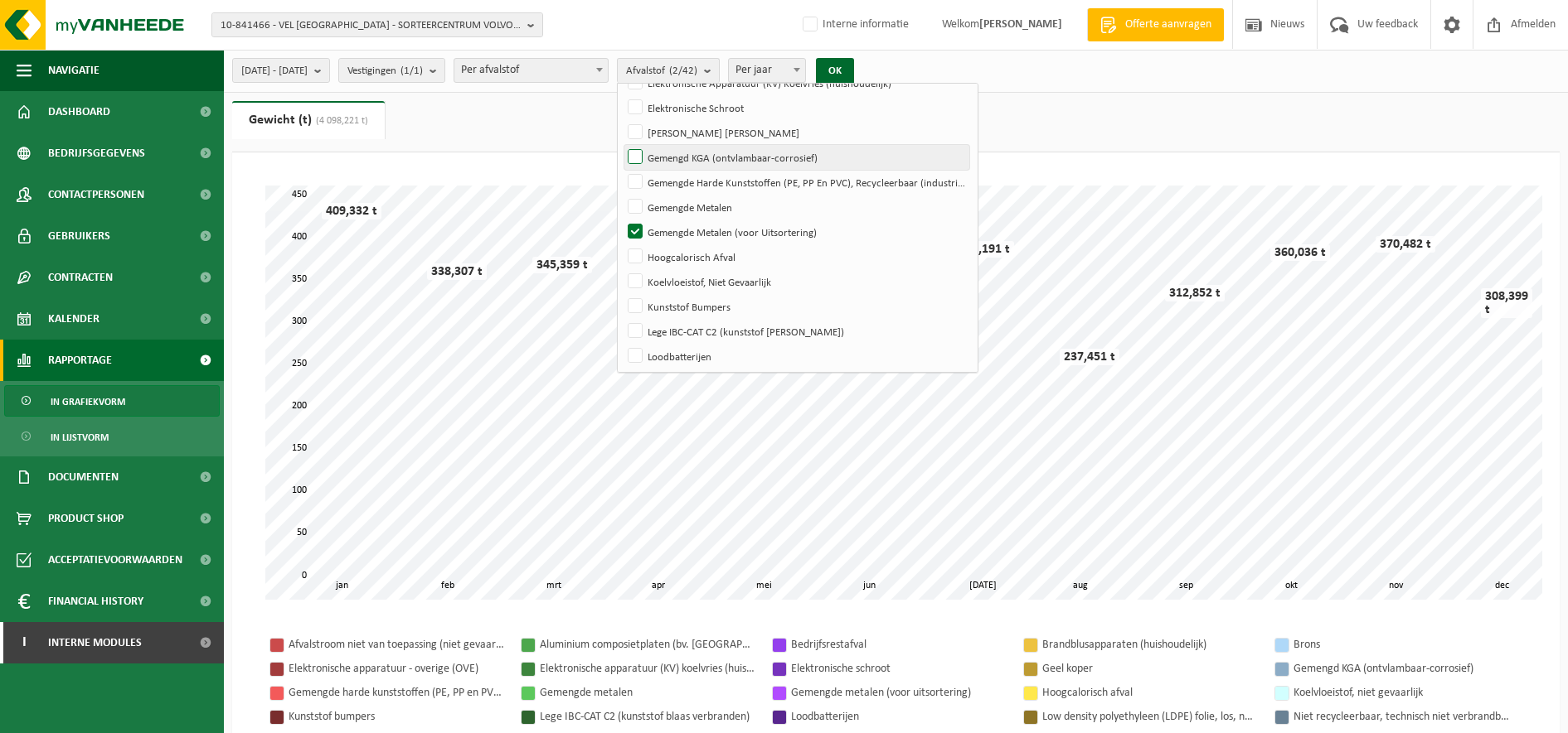
scroll to position [207, 0]
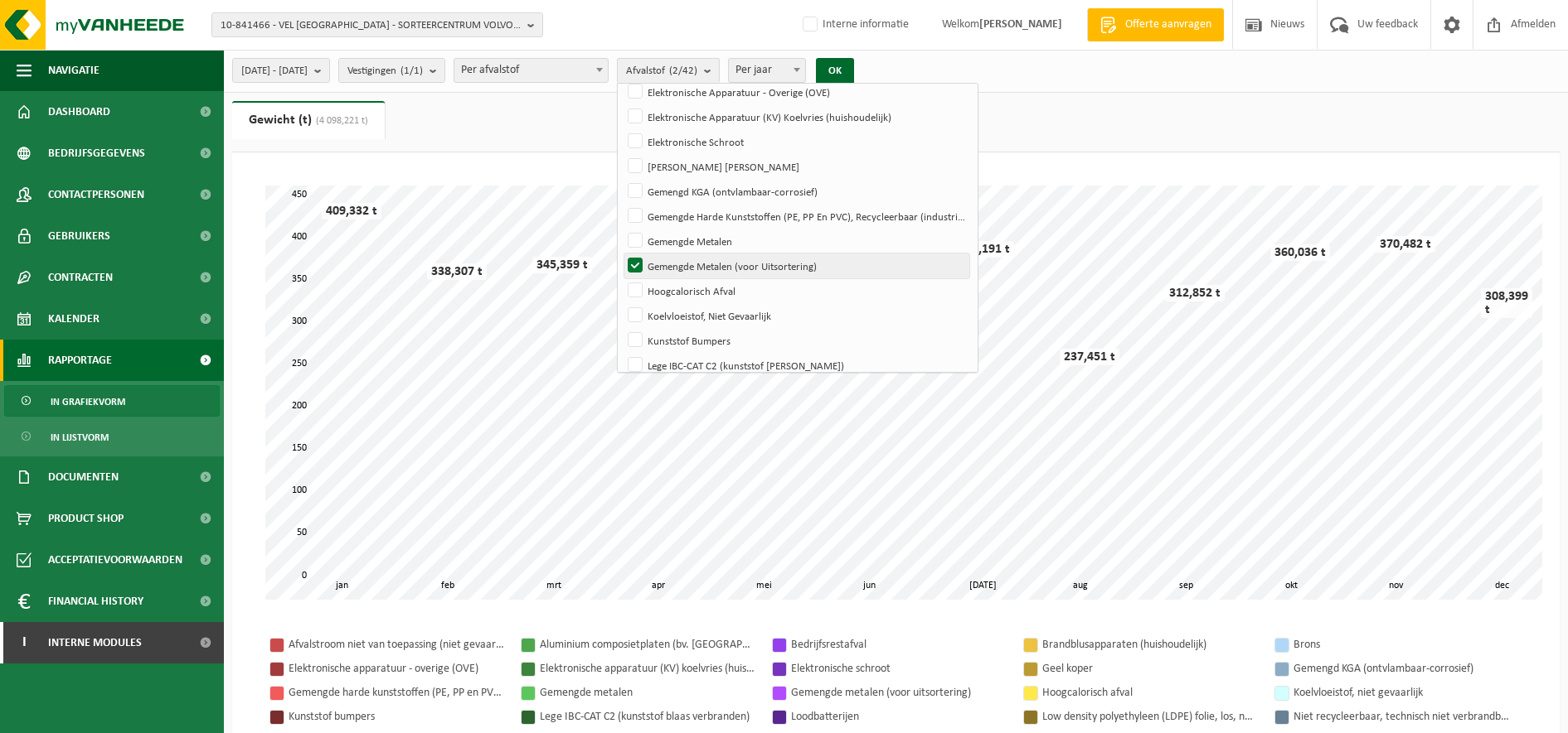
click at [744, 258] on label "Gemengde Metalen (voor Uitsortering)" at bounding box center [797, 266] width 345 height 25
click at [622, 253] on input "Gemengde Metalen (voor Uitsortering)" at bounding box center [621, 252] width 1 height 1
click at [854, 65] on button "OK" at bounding box center [835, 71] width 38 height 26
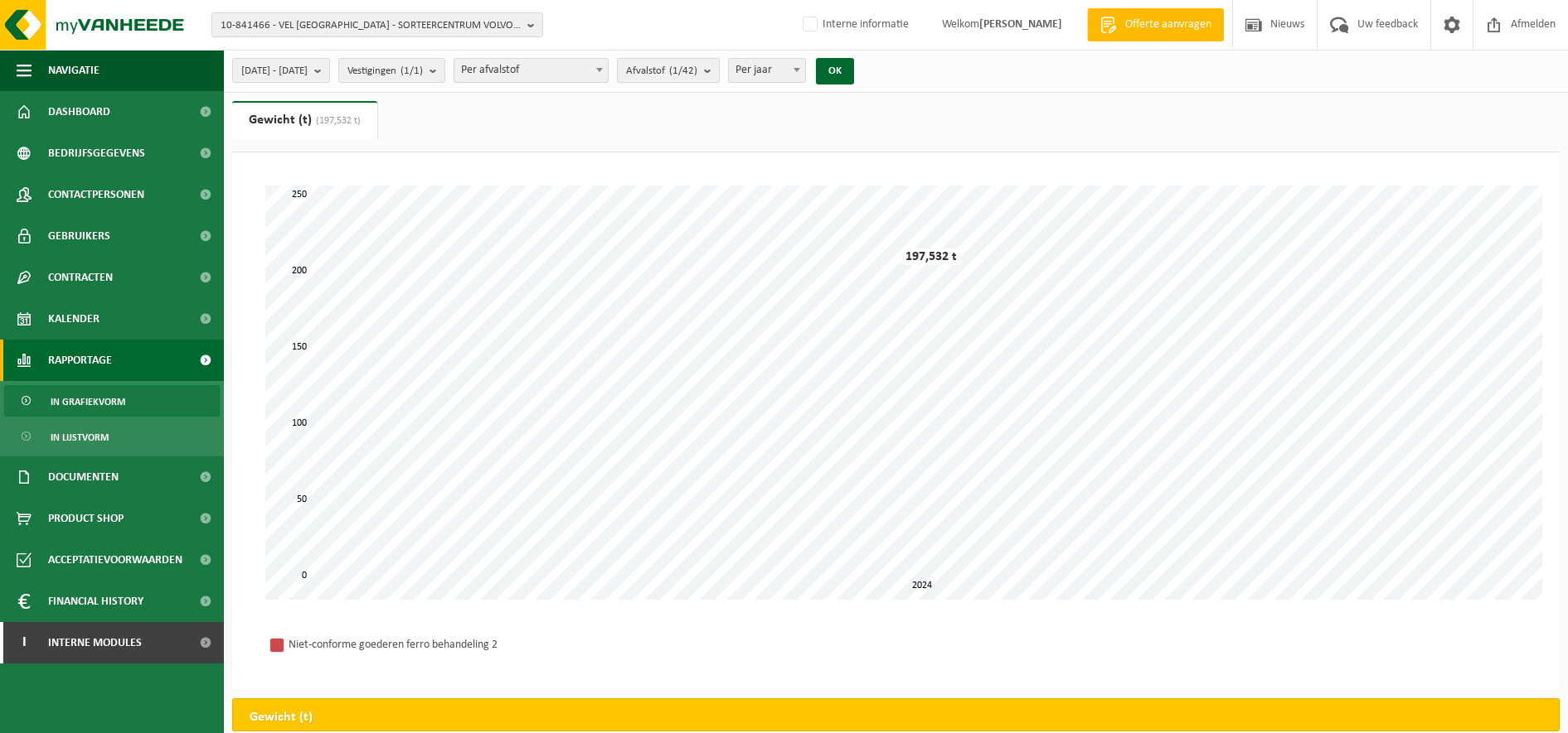
click at [698, 73] on count "(1/42)" at bounding box center [683, 71] width 28 height 10
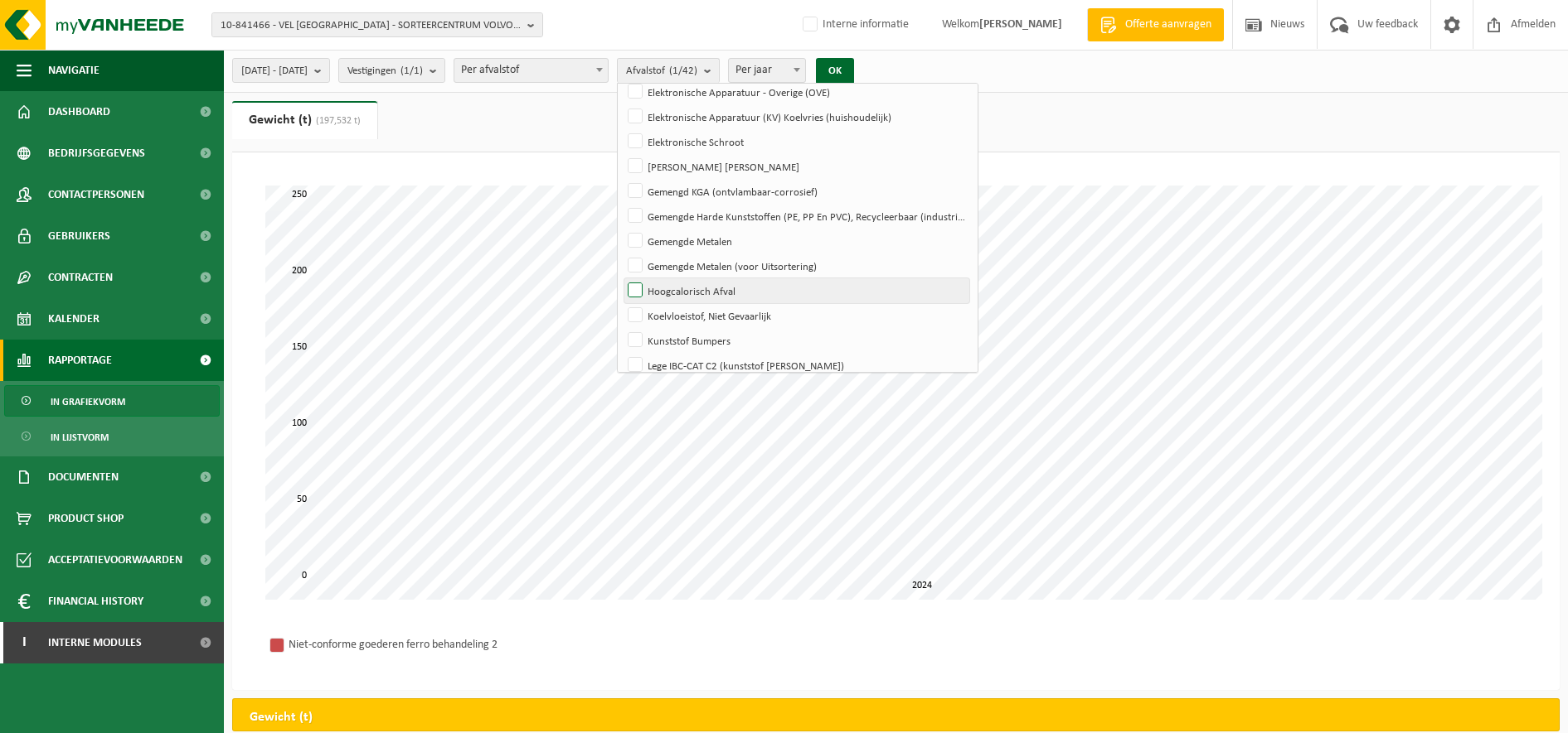
scroll to position [311, 0]
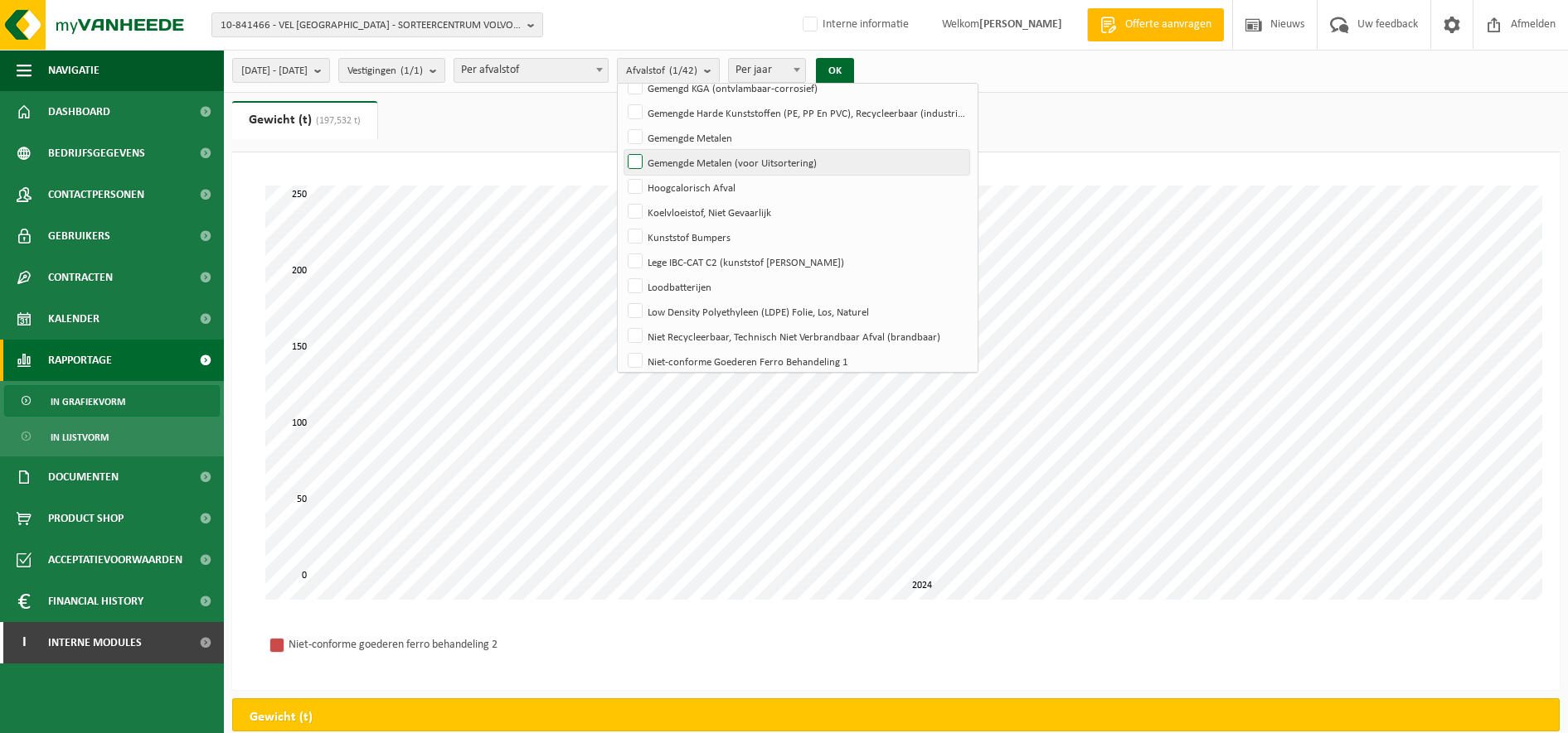
click at [769, 165] on label "Gemengde Metalen (voor Uitsortering)" at bounding box center [797, 162] width 345 height 25
click at [622, 150] on input "Gemengde Metalen (voor Uitsortering)" at bounding box center [621, 149] width 1 height 1
click at [854, 74] on button "OK" at bounding box center [835, 71] width 38 height 26
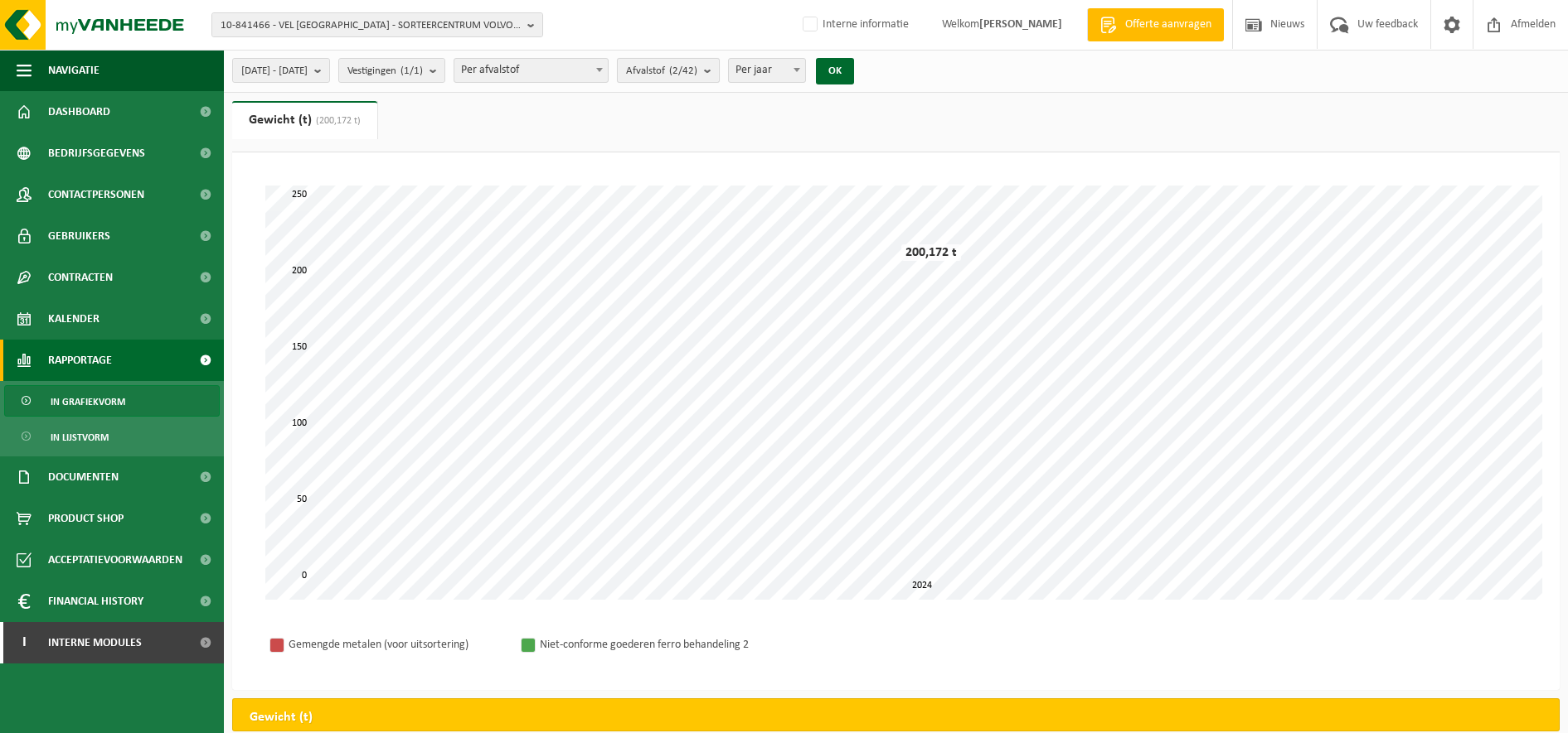
click at [698, 75] on count "(2/42)" at bounding box center [683, 71] width 28 height 10
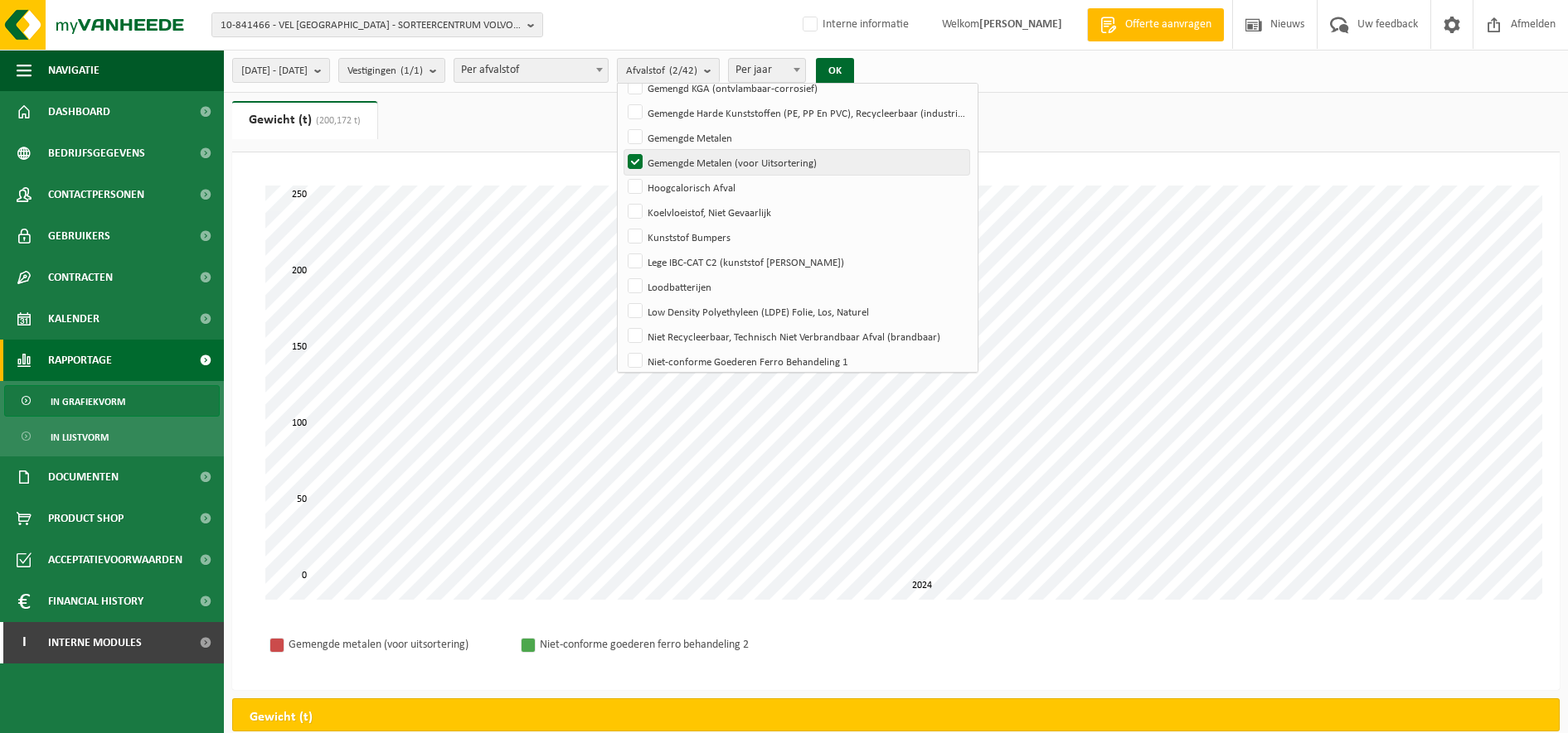
click at [749, 164] on label "Gemengde Metalen (voor Uitsortering)" at bounding box center [797, 162] width 345 height 25
click at [622, 150] on input "Gemengde Metalen (voor Uitsortering)" at bounding box center [621, 149] width 1 height 1
checkbox input "false"
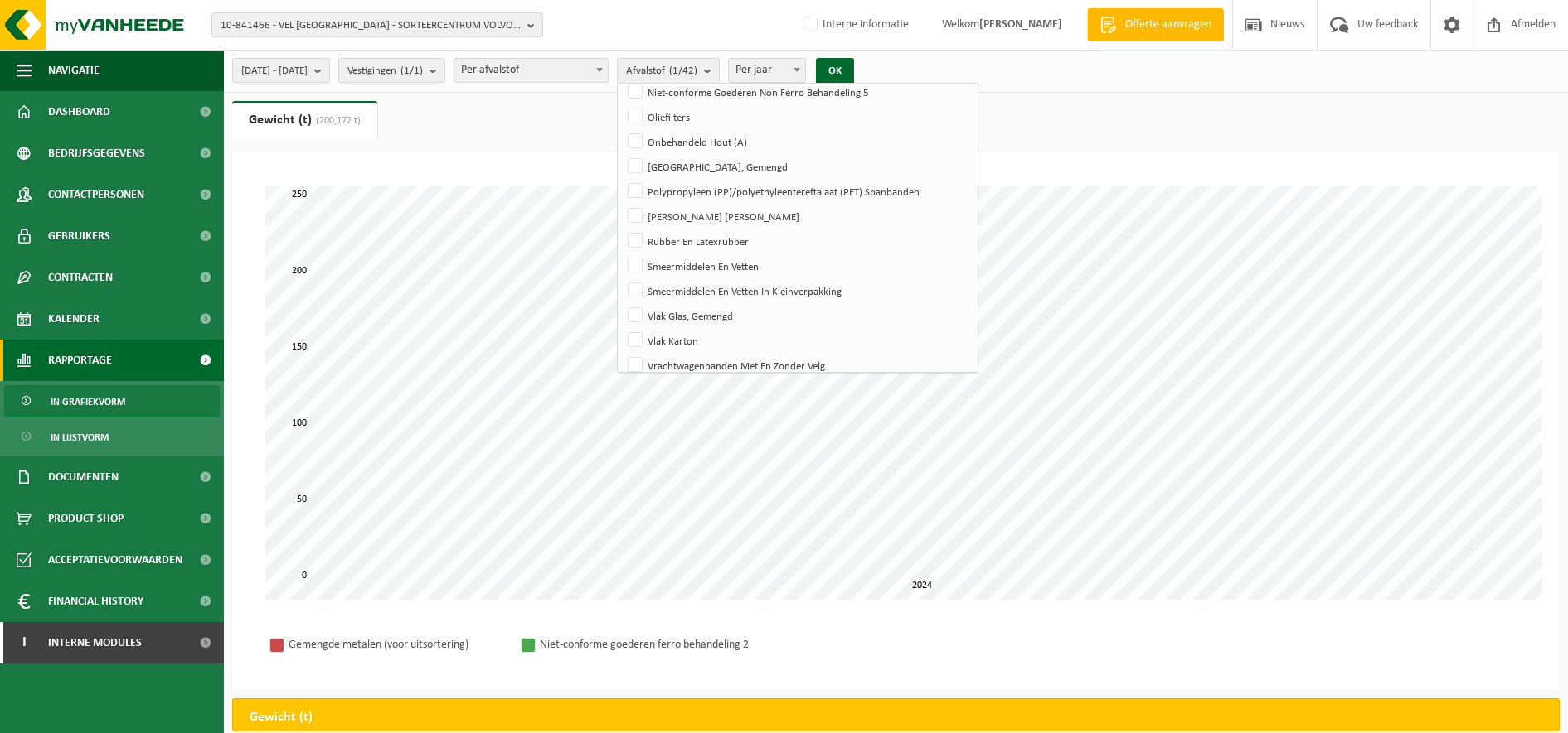
scroll to position [842, 0]
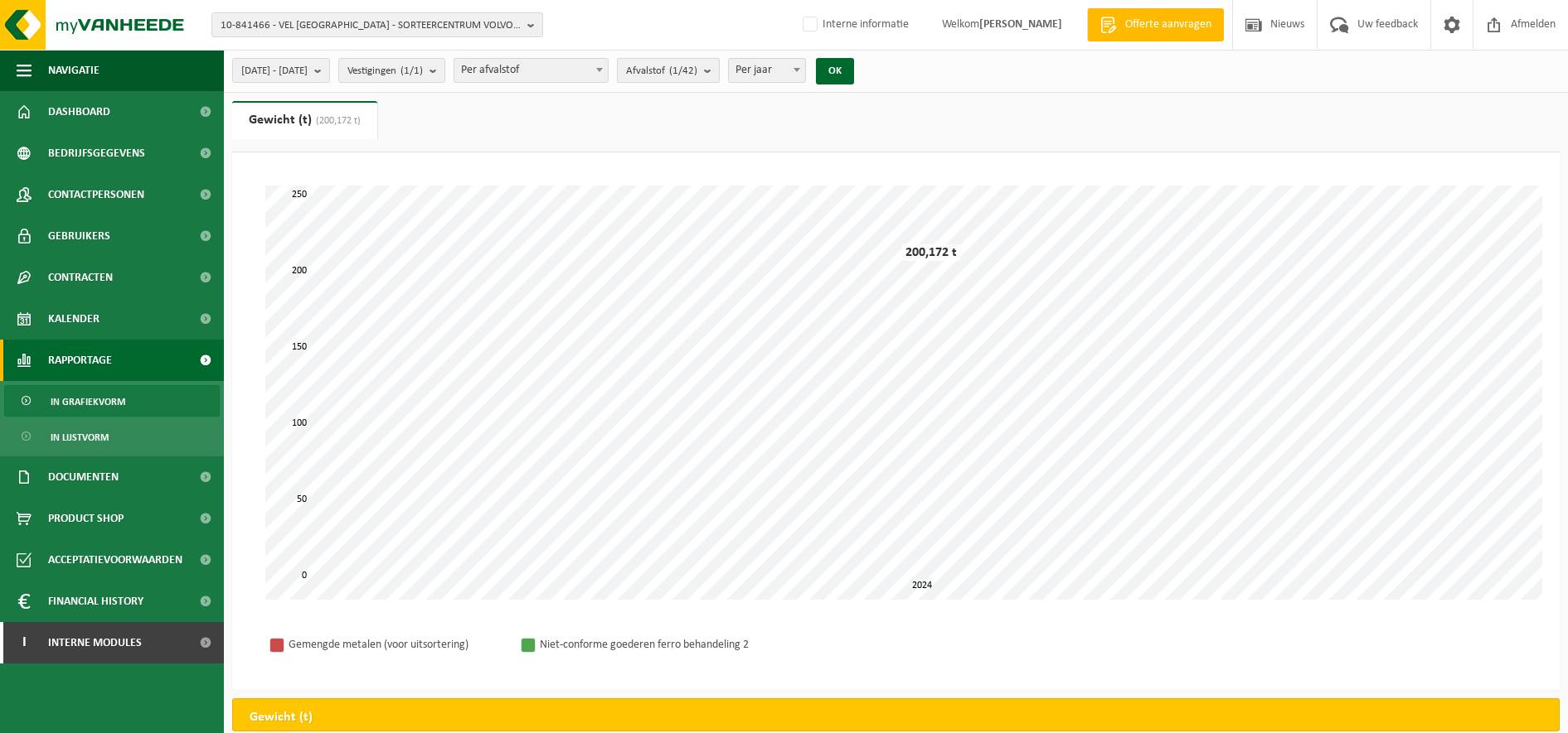
click at [719, 77] on b "submit" at bounding box center [711, 71] width 15 height 24
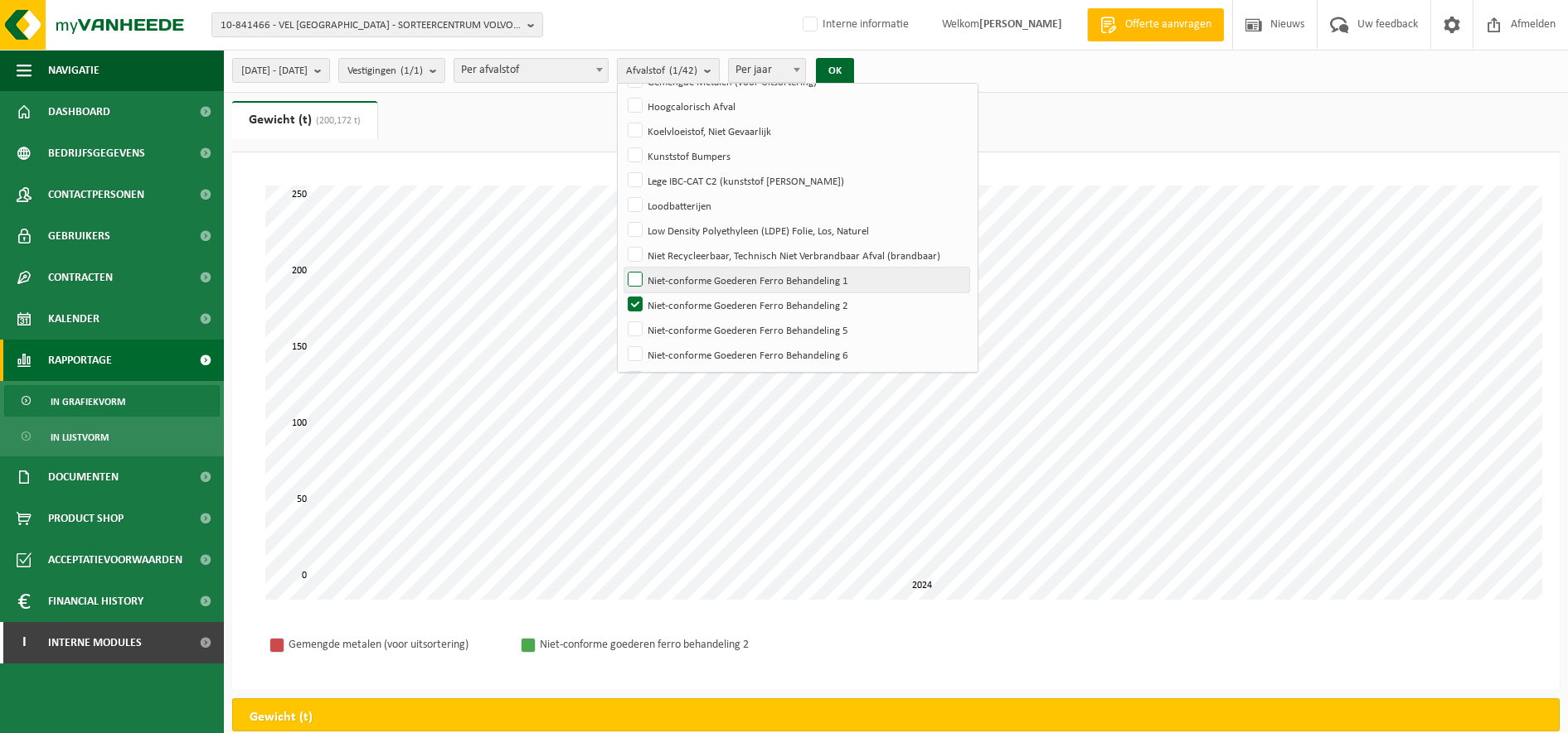
scroll to position [427, 0]
